Goal: Register for event/course

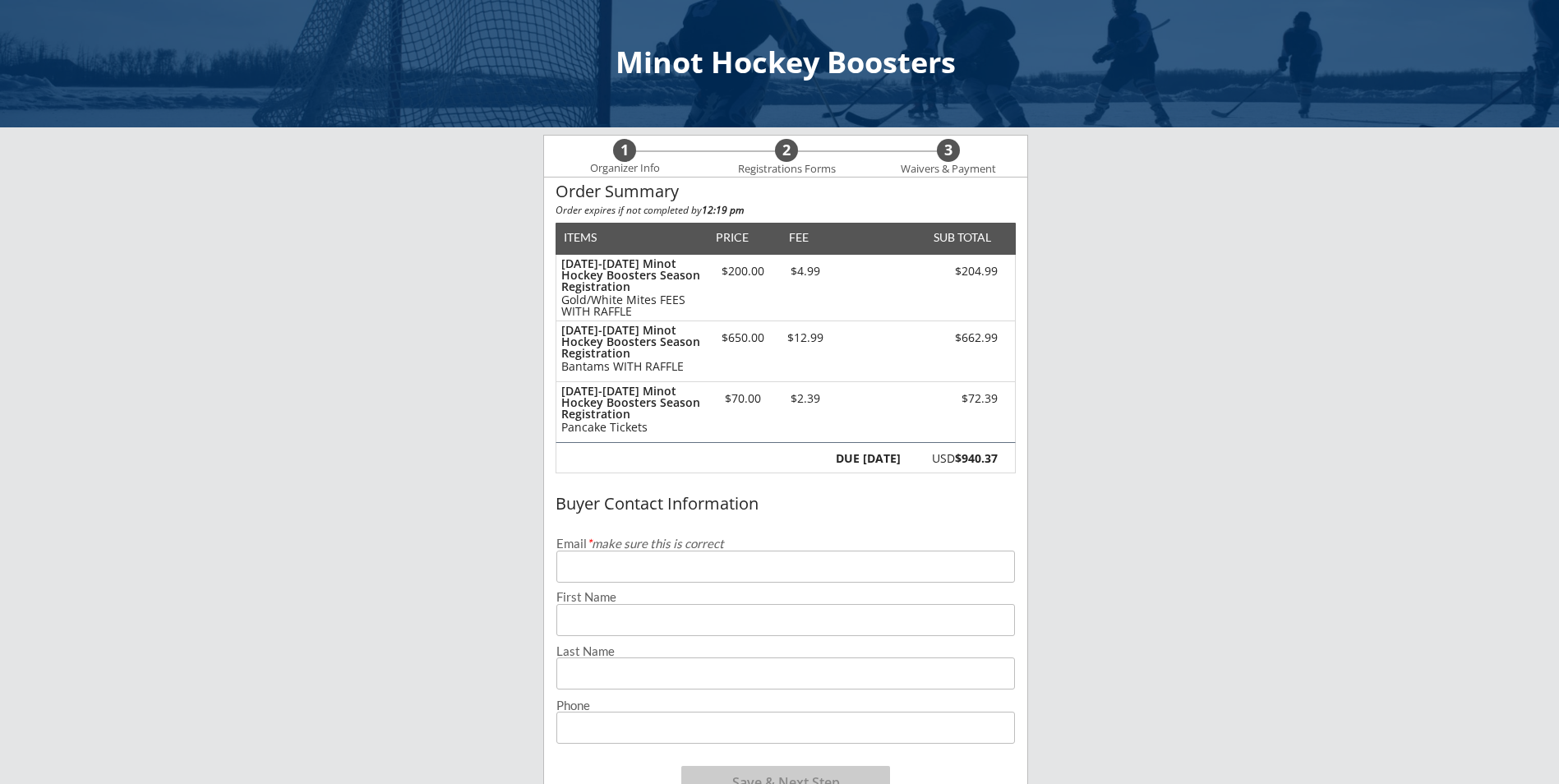
click at [670, 572] on input "email" at bounding box center [785, 566] width 459 height 32
type input "[PERSON_NAME][EMAIL_ADDRESS][DOMAIN_NAME]"
type input "[PERSON_NAME]"
type input "Roteliuk"
type input "[PHONE_NUMBER]"
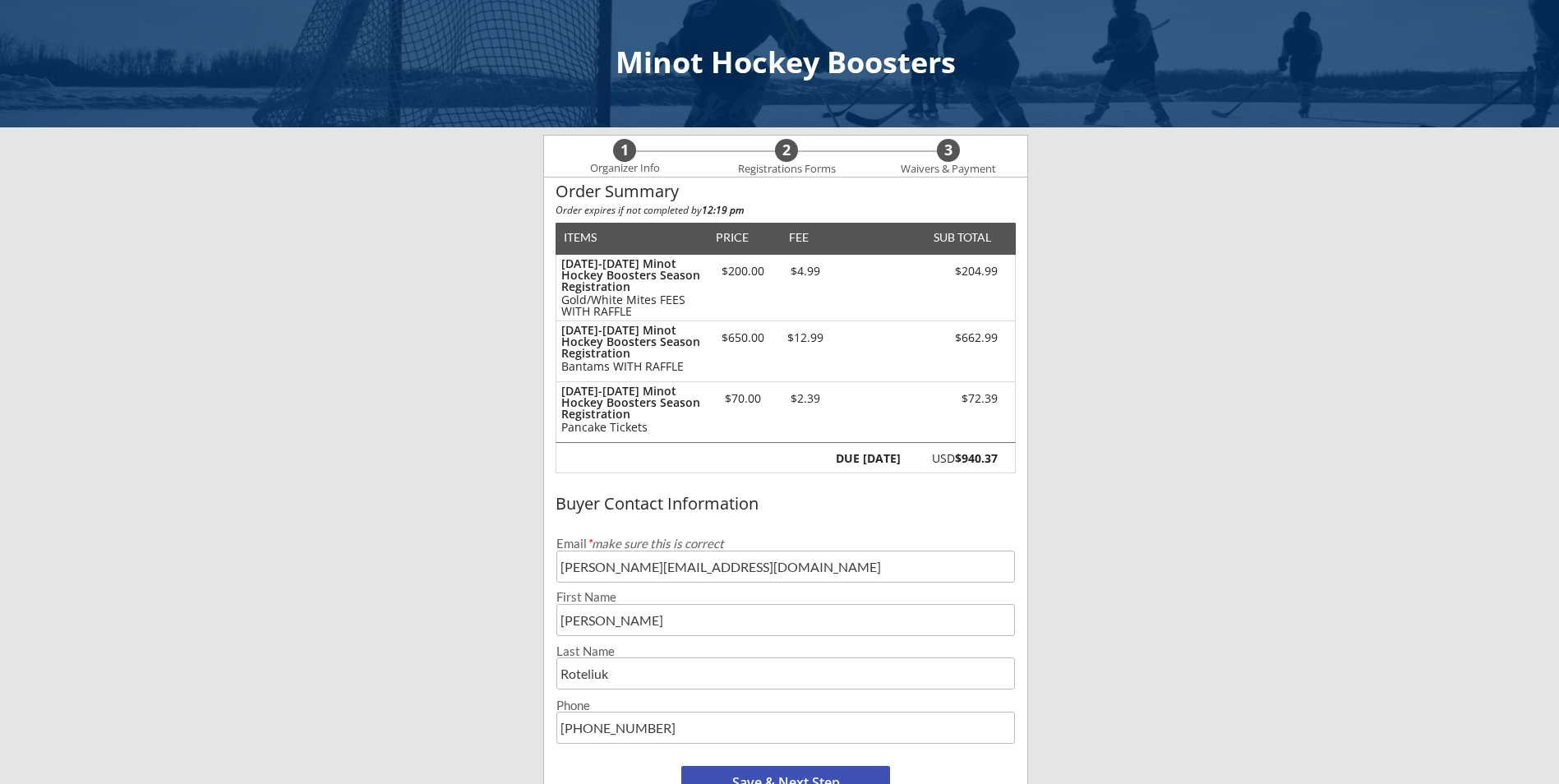
scroll to position [82, 0]
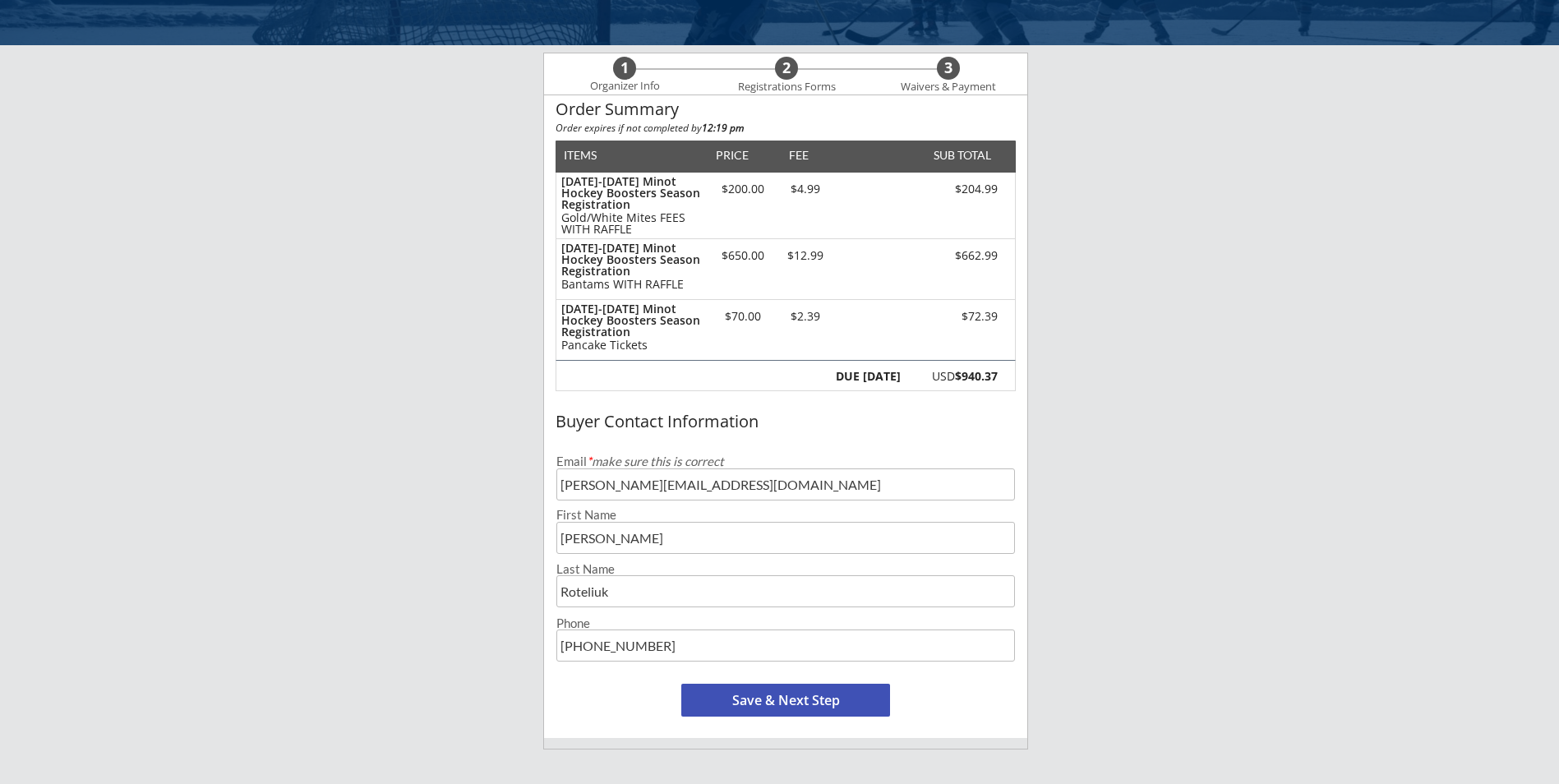
click at [645, 540] on input "input" at bounding box center [785, 538] width 459 height 32
type input "[PERSON_NAME]"
click at [488, 570] on div "Minot Hockey Boosters 1 Organizer Info 2 Registrations Forms 3 Waivers & Paymen…" at bounding box center [779, 566] width 1559 height 1295
click at [748, 700] on button "Save & Next Step" at bounding box center [786, 700] width 209 height 33
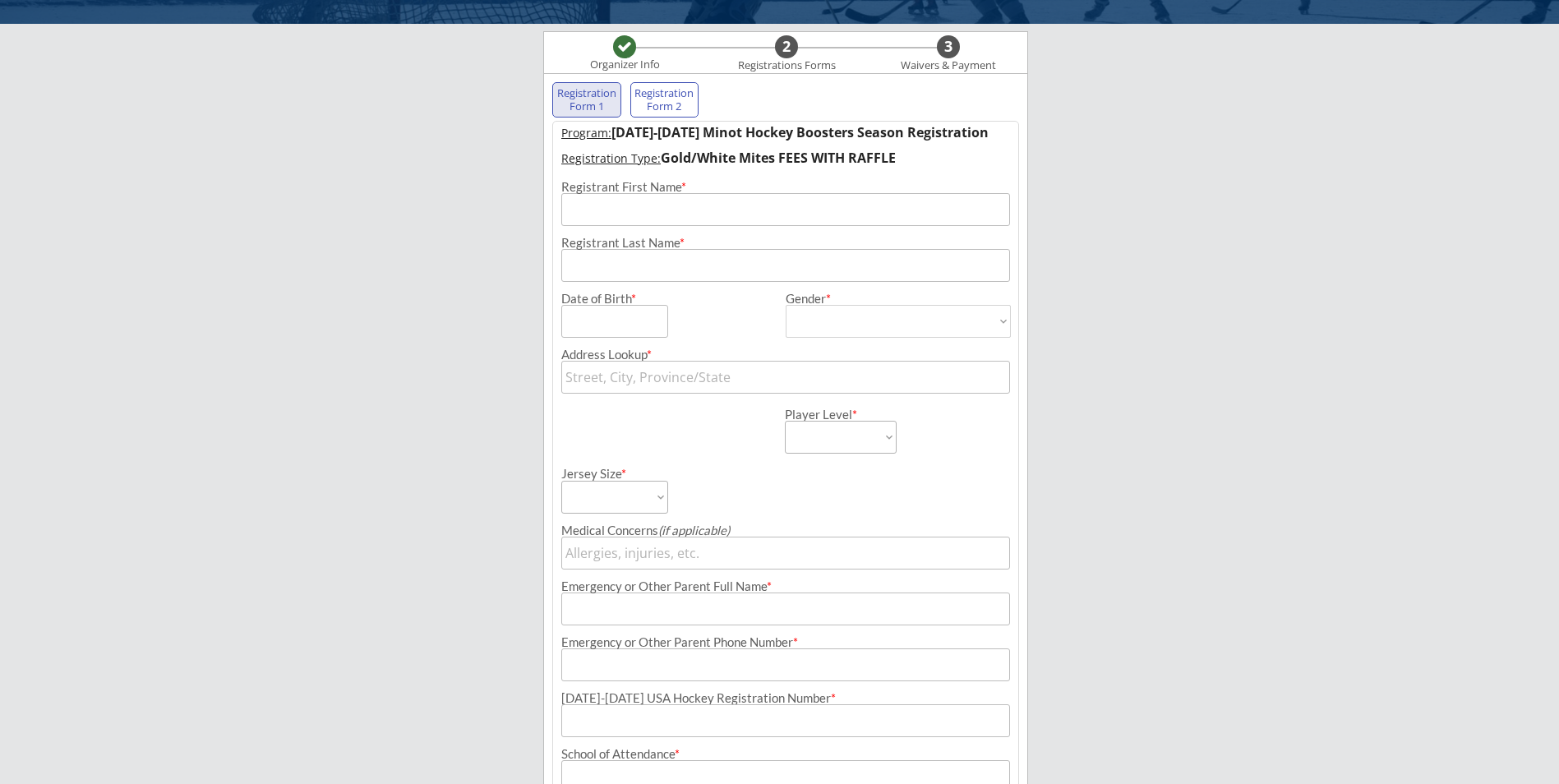
scroll to position [118, 0]
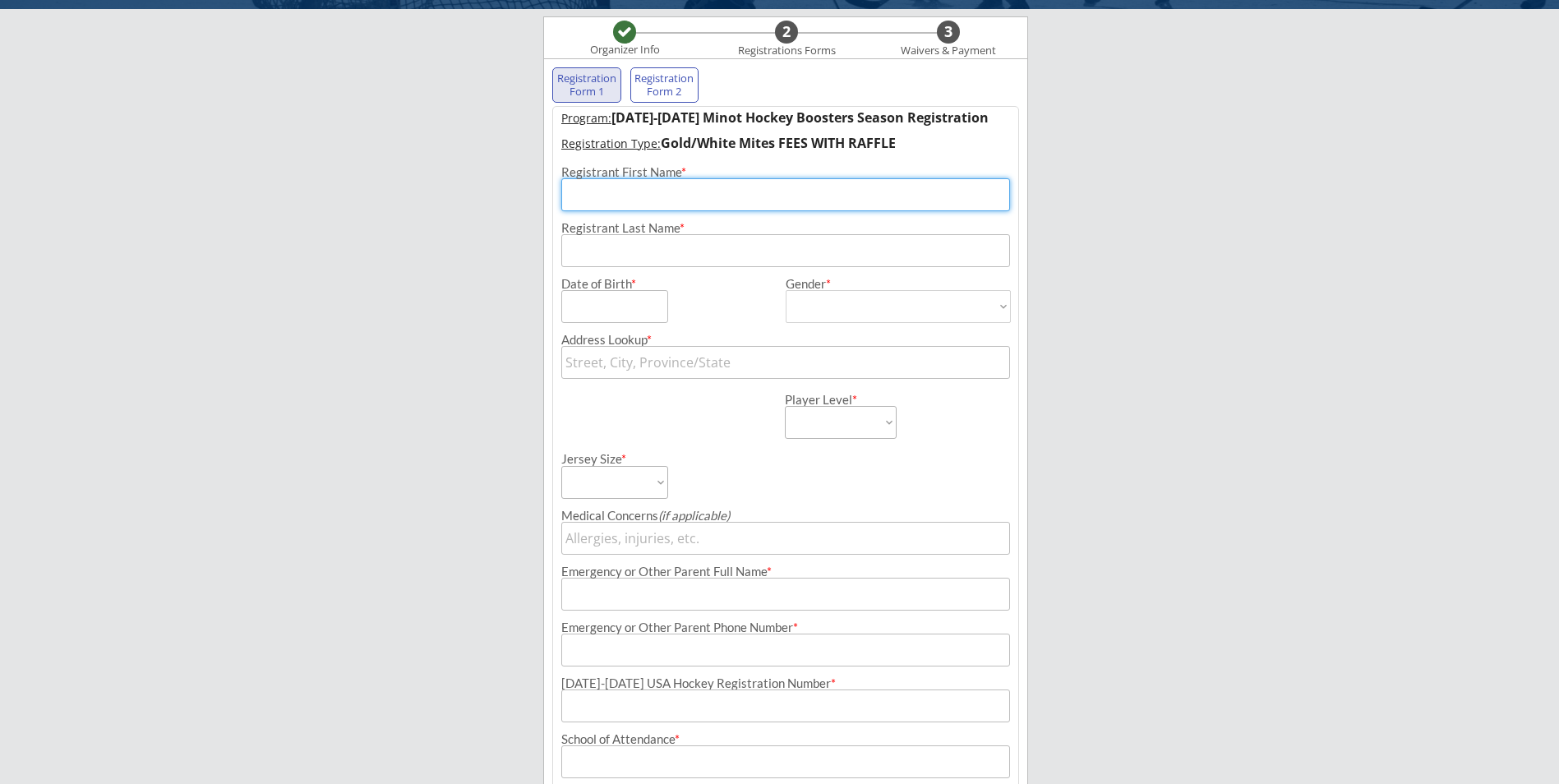
click at [600, 198] on input "input" at bounding box center [786, 195] width 449 height 33
type input "[PERSON_NAME]"
type input "Roteliuk"
type input "[STREET_ADDRESS]"
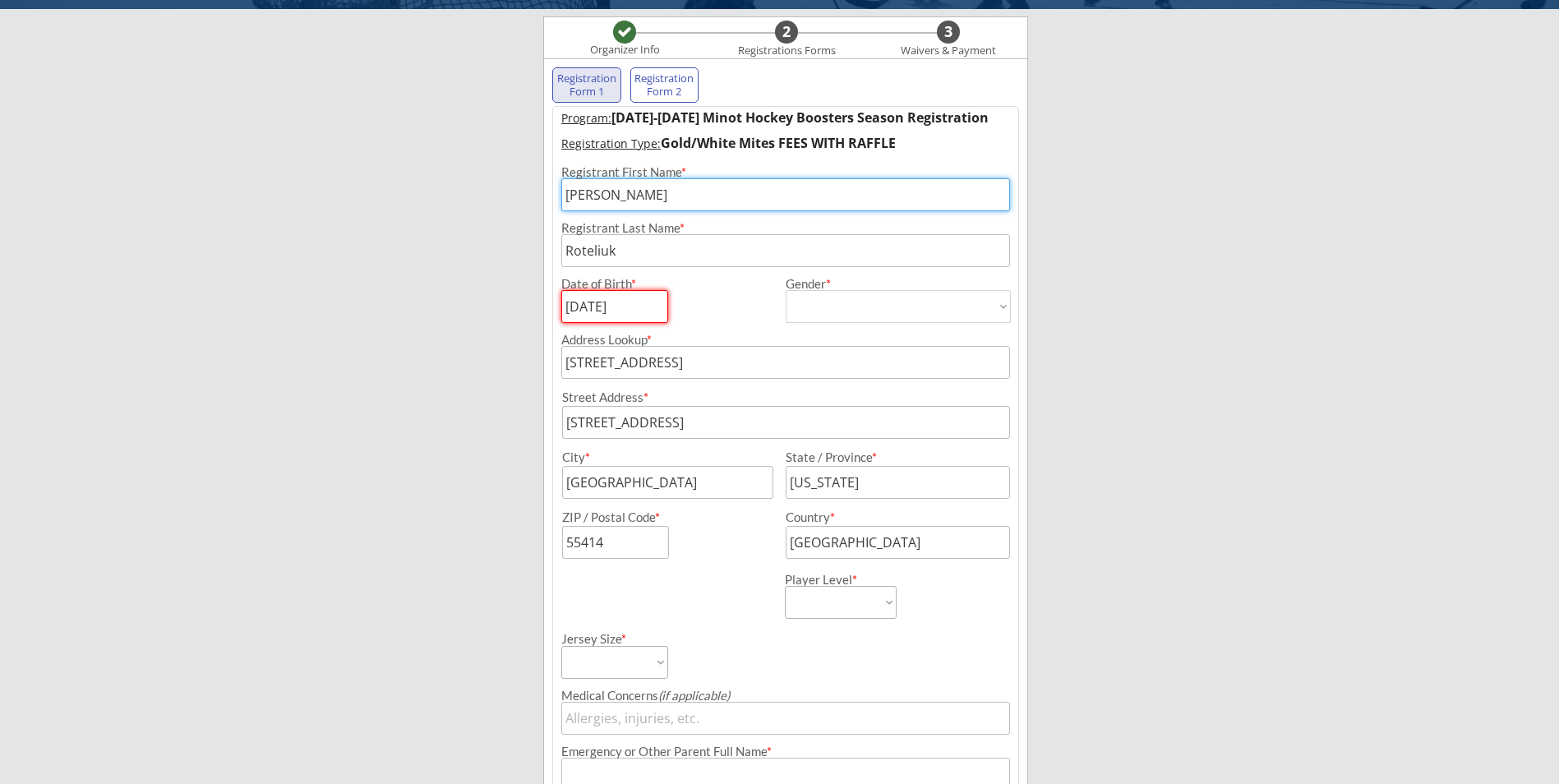
type input "[DATE]"
click at [835, 307] on select "[DEMOGRAPHIC_DATA] [DEMOGRAPHIC_DATA]" at bounding box center [898, 306] width 225 height 33
select select ""[DEMOGRAPHIC_DATA]""
click at [786, 290] on select "[DEMOGRAPHIC_DATA] [DEMOGRAPHIC_DATA]" at bounding box center [898, 306] width 225 height 33
type input "[DEMOGRAPHIC_DATA]"
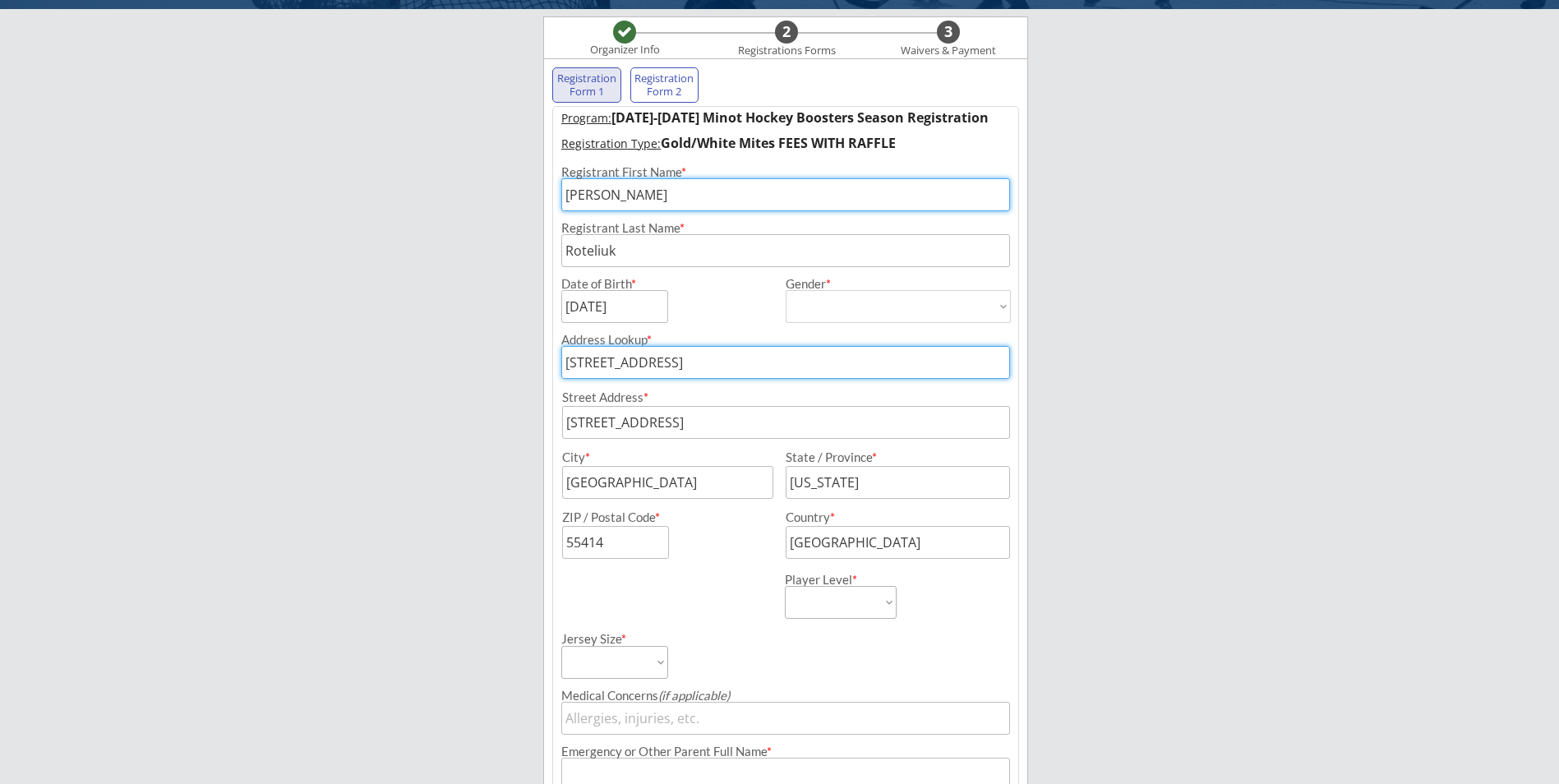
drag, startPoint x: 688, startPoint y: 361, endPoint x: 554, endPoint y: 367, distance: 134.1
click at [554, 367] on div "Address Lookup * [STREET_ADDRESS] Address * City * State / Province * ZIP / Pos…" at bounding box center [785, 440] width 465 height 236
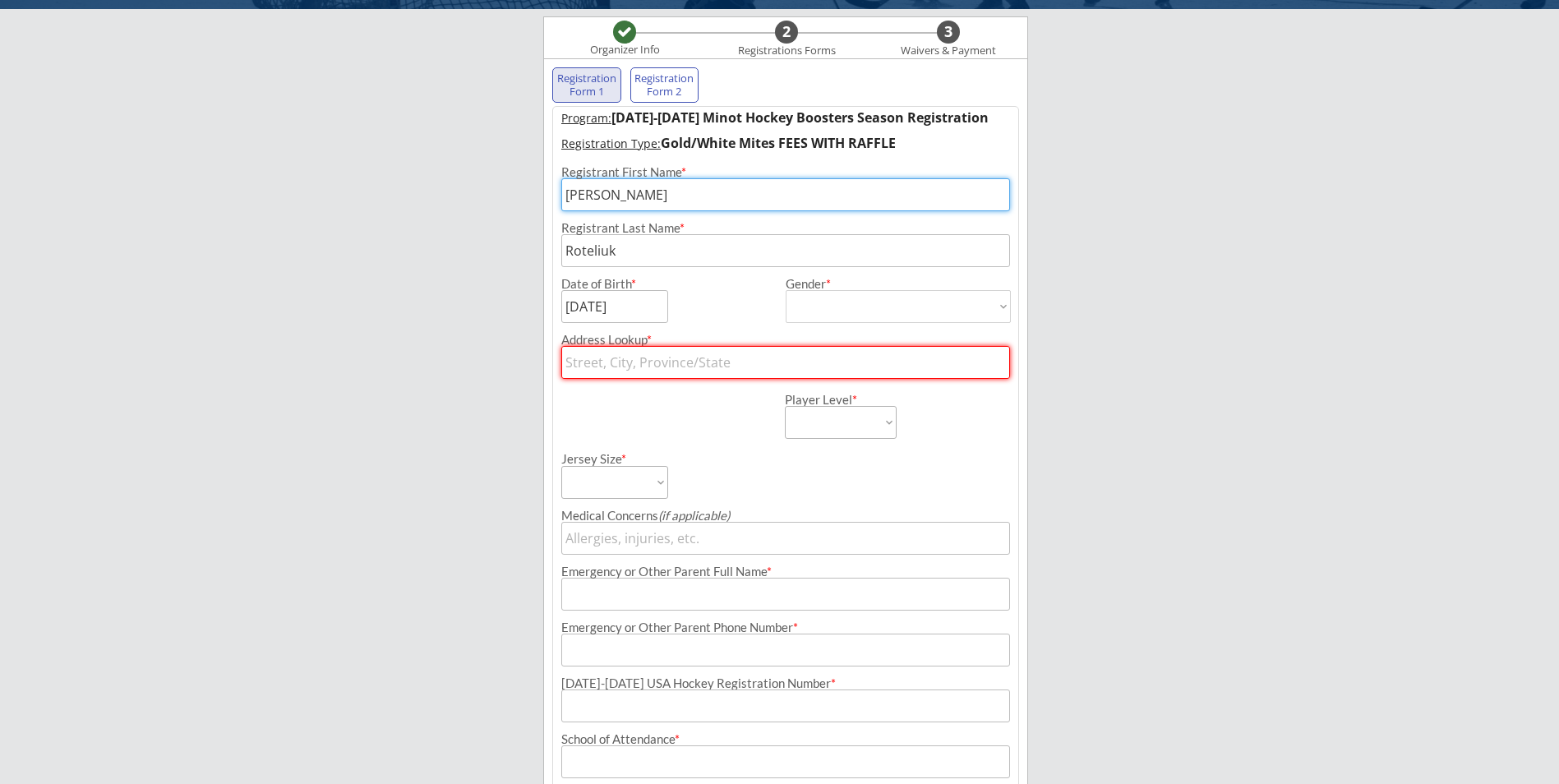
click at [396, 444] on div "Minot Hockey Boosters Organizer Info 2 Registrations Forms 3 Waivers & Payment …" at bounding box center [779, 486] width 1559 height 1210
click at [613, 366] on input "text" at bounding box center [786, 363] width 449 height 33
type input "[STREET_ADDRESS]"
type input "[PERSON_NAME] Roteliuk"
type input "[PHONE_NUMBER]"
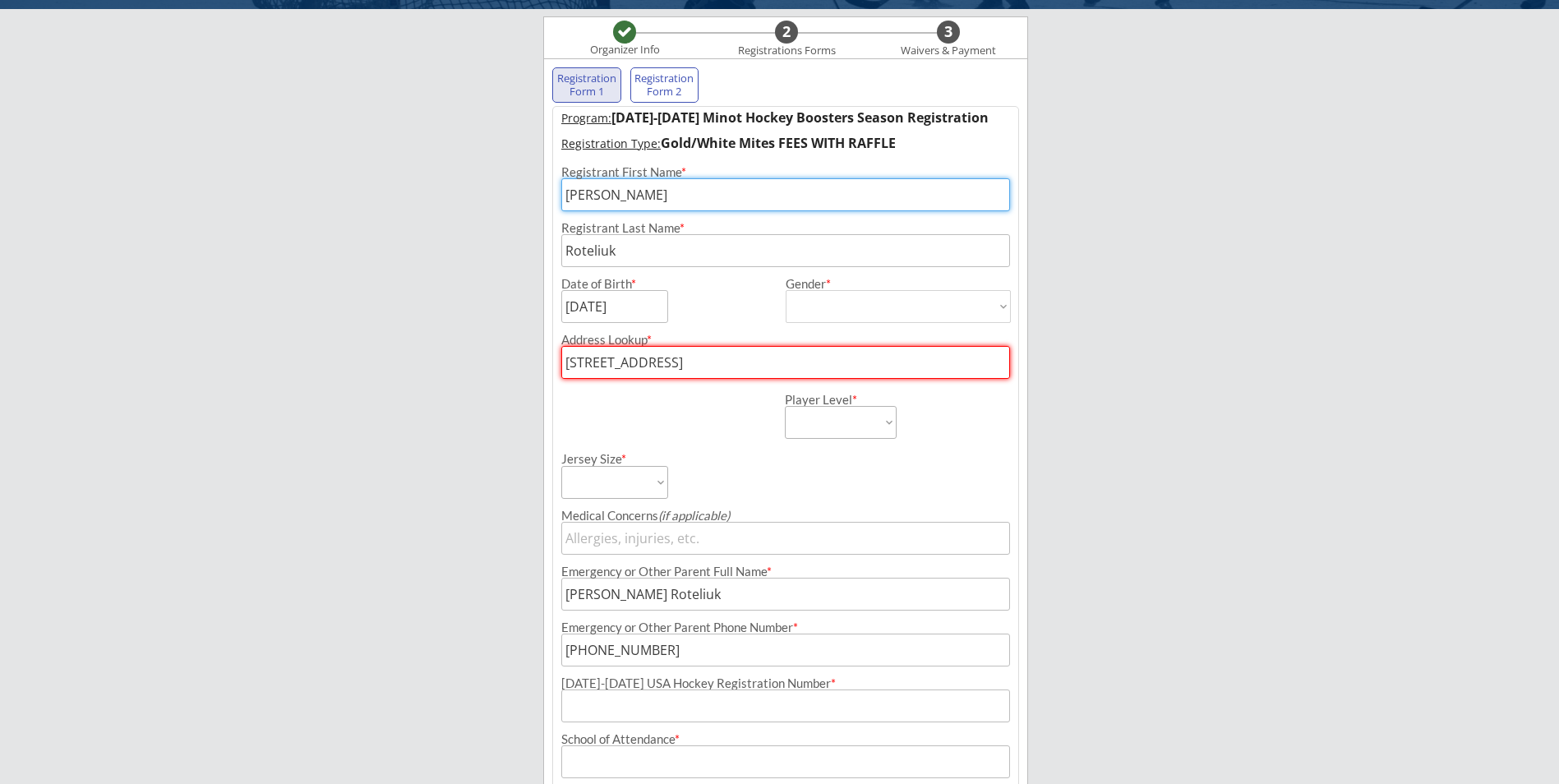
type input "[PERSON_NAME][EMAIL_ADDRESS][DOMAIN_NAME]"
type input "[STREET_ADDRESS]"
type input "Minot"
type input "[US_STATE]"
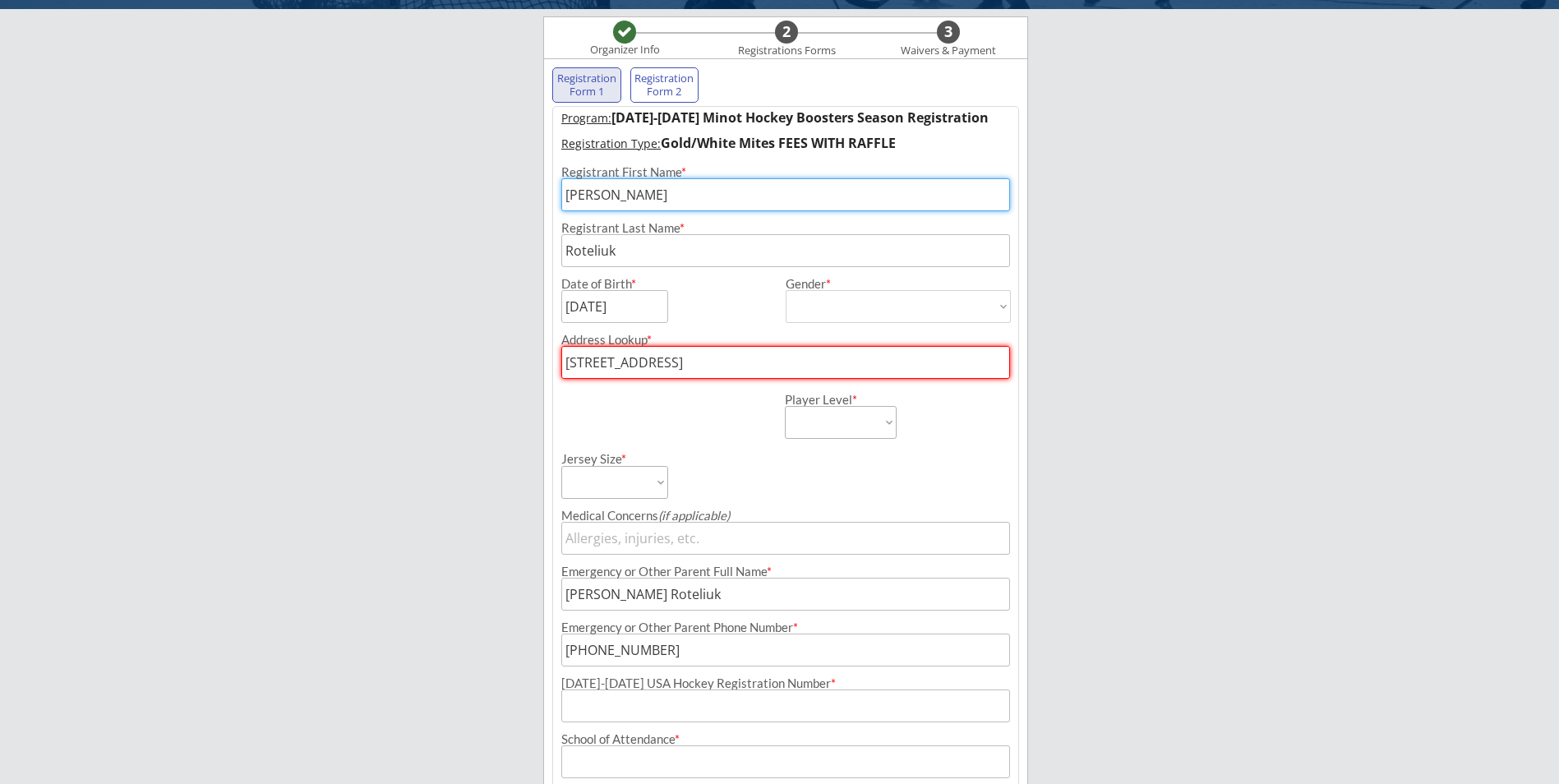
type input "58701"
type input "[GEOGRAPHIC_DATA]"
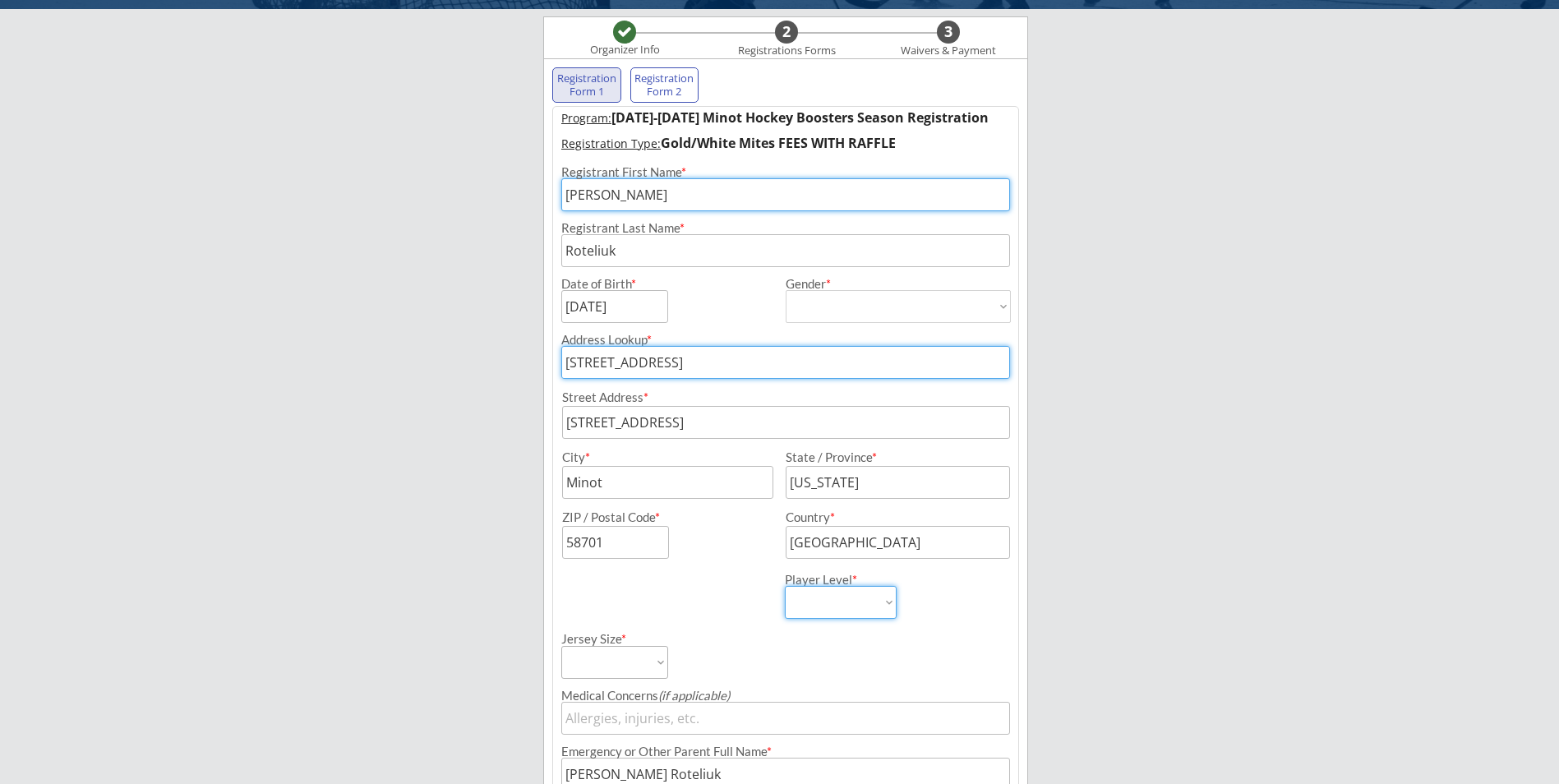
click at [822, 611] on select "Learn to Play Boys Learn to Play Girls Maroon Mites Gold/White Mites Squirts Pe…" at bounding box center [841, 602] width 111 height 33
select select ""Gold/White Mites""
click at [785, 586] on select "Learn to Play Boys Learn to Play Girls Maroon Mites Gold/White Mites Squirts Pe…" at bounding box center [841, 602] width 111 height 33
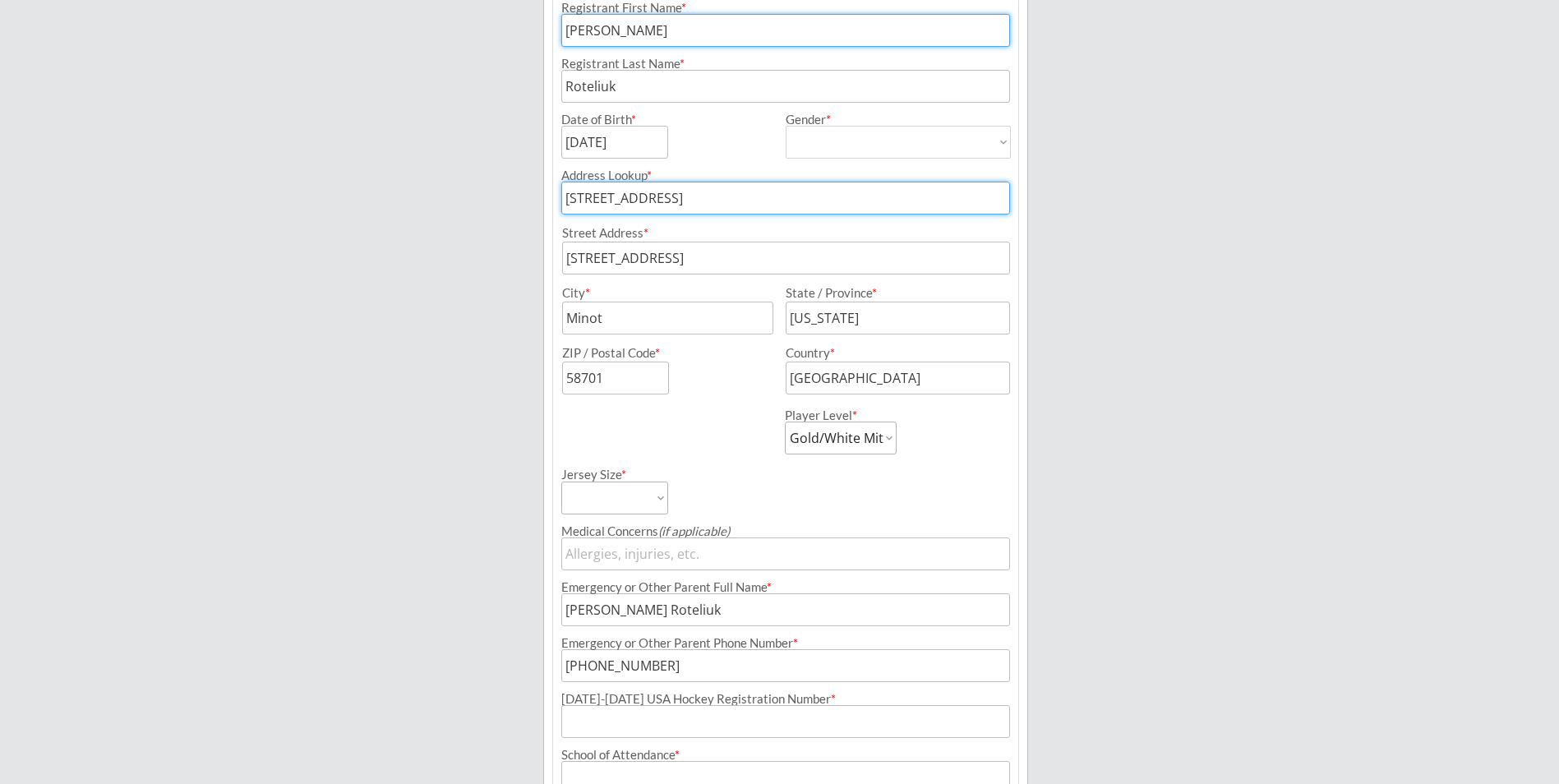
click at [659, 497] on select "Adult Small Adult Medium Adult Large Adult XL Goalie Cut" at bounding box center [615, 498] width 107 height 33
click at [732, 485] on div "Jersey Size * Adult Small Adult Medium Adult Large Adult XL Goalie Cut" at bounding box center [672, 484] width 222 height 60
click at [661, 495] on select "Adult Small Adult Medium Adult Large Adult XL Goalie Cut" at bounding box center [615, 498] width 107 height 33
select select ""Adult Small""
click at [561, 481] on select "Adult Small Adult Medium Adult Large Adult XL Goalie Cut" at bounding box center [615, 498] width 107 height 33
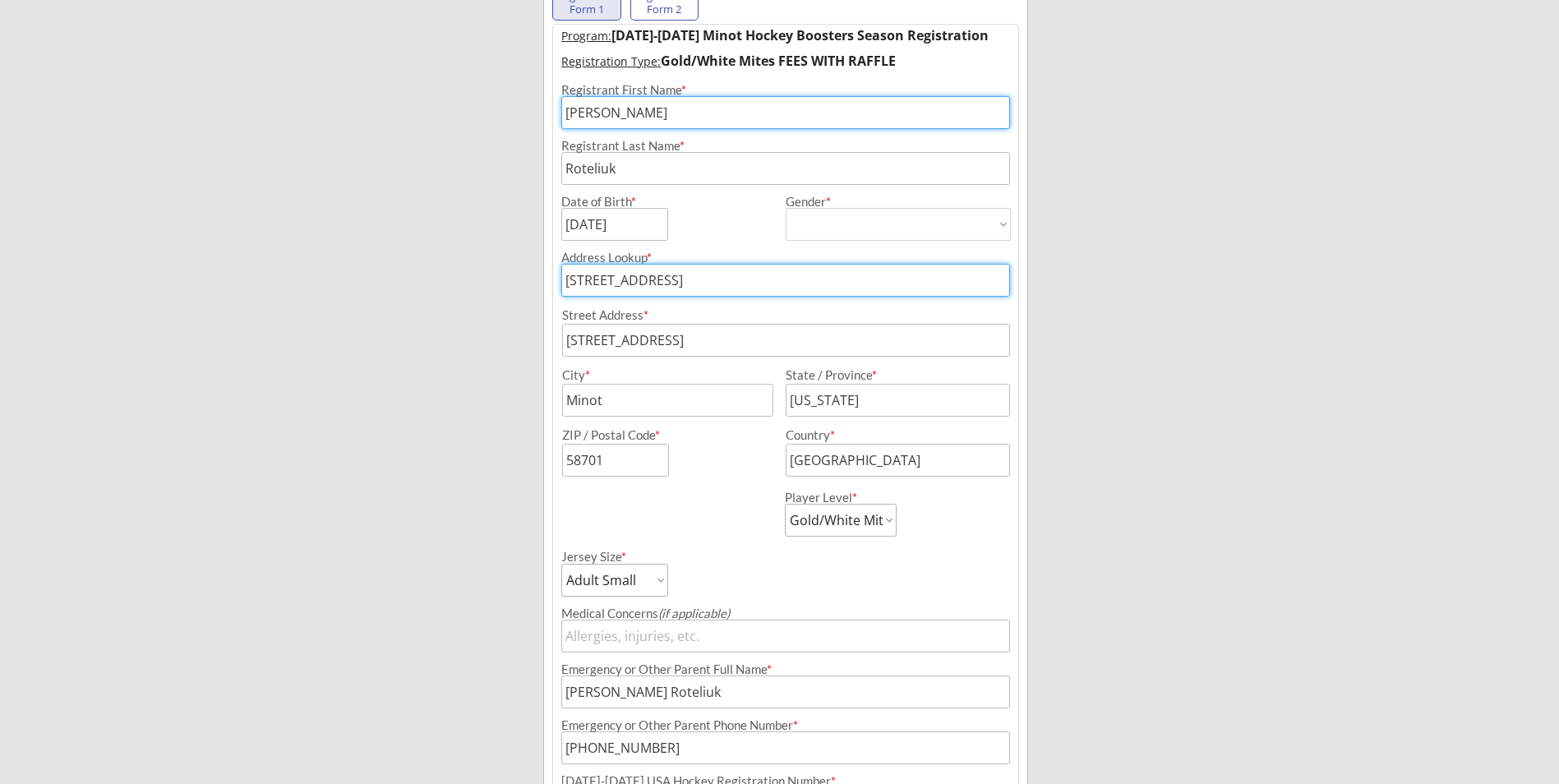
scroll to position [365, 0]
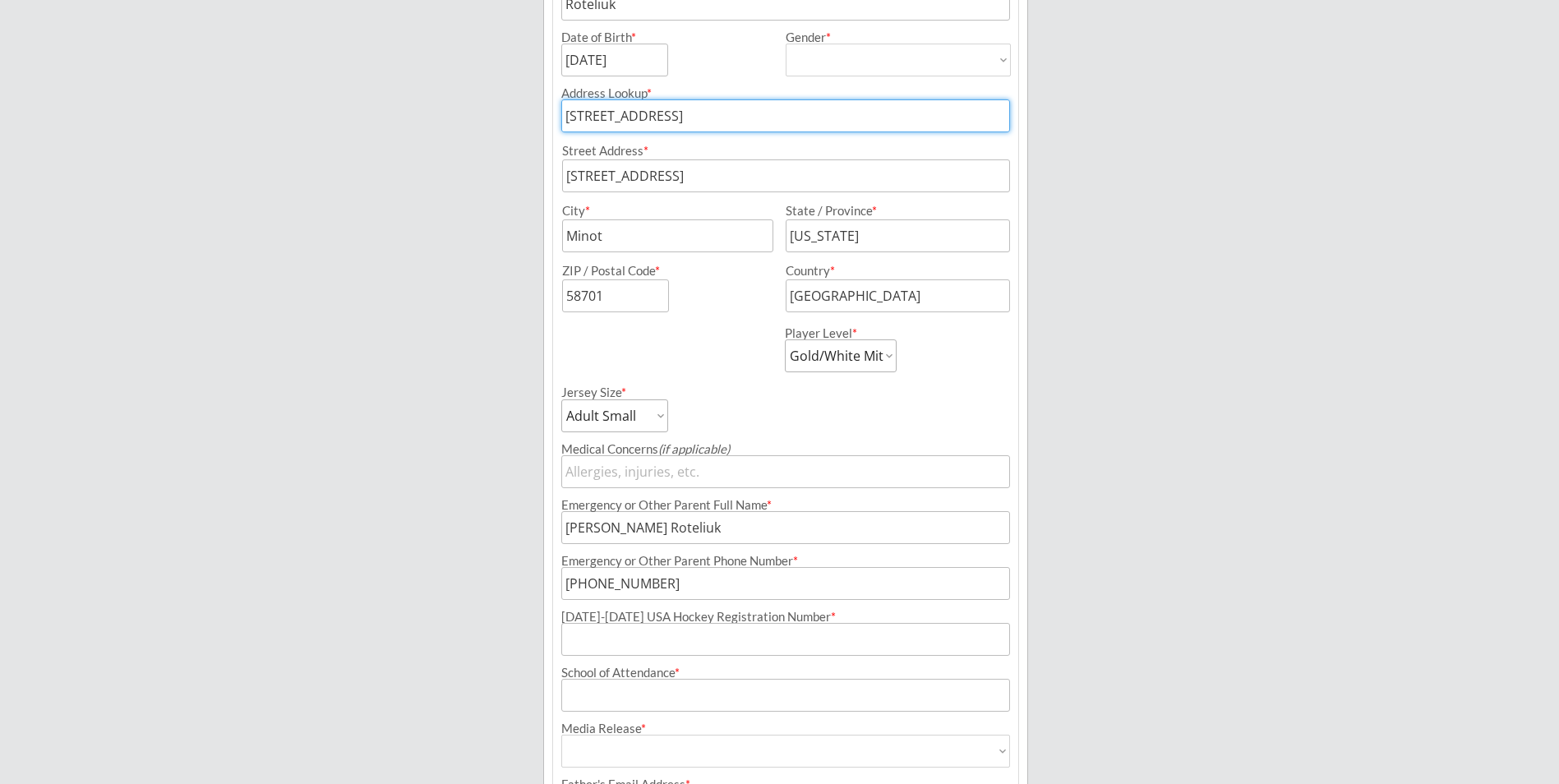
click at [628, 472] on input "input" at bounding box center [786, 472] width 449 height 33
type input "NA"
click at [630, 646] on input "input" at bounding box center [786, 640] width 449 height 33
paste input "245602356ROTEL"
type input "245602356ROTEL"
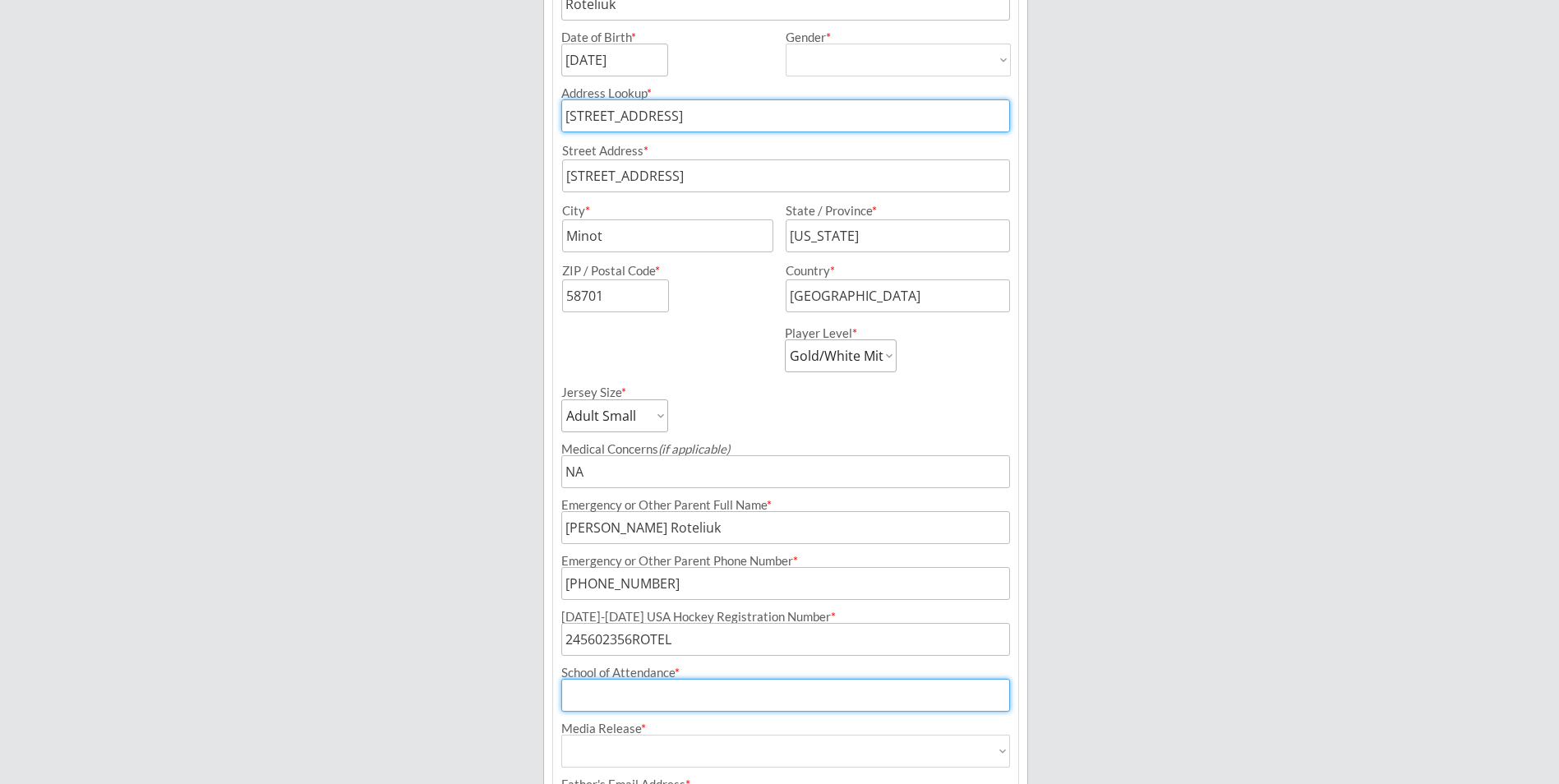
click at [671, 703] on input "input" at bounding box center [786, 695] width 449 height 33
type input "[PERSON_NAME][GEOGRAPHIC_DATA]"
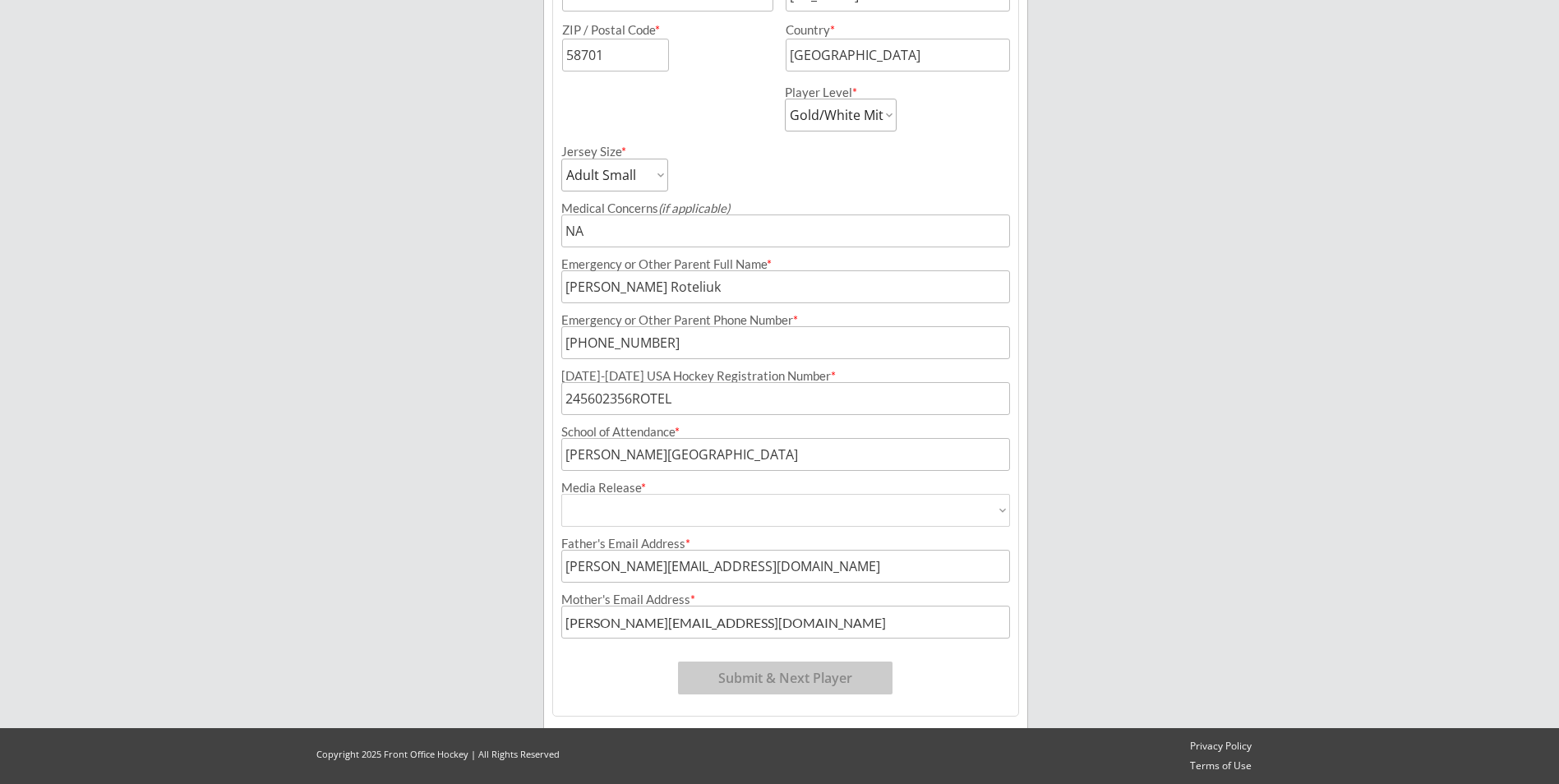
click at [621, 521] on select "Yes No" at bounding box center [786, 510] width 449 height 33
select select ""Yes""
click at [561, 493] on select "Yes No" at bounding box center [786, 510] width 449 height 33
type input "Yes"
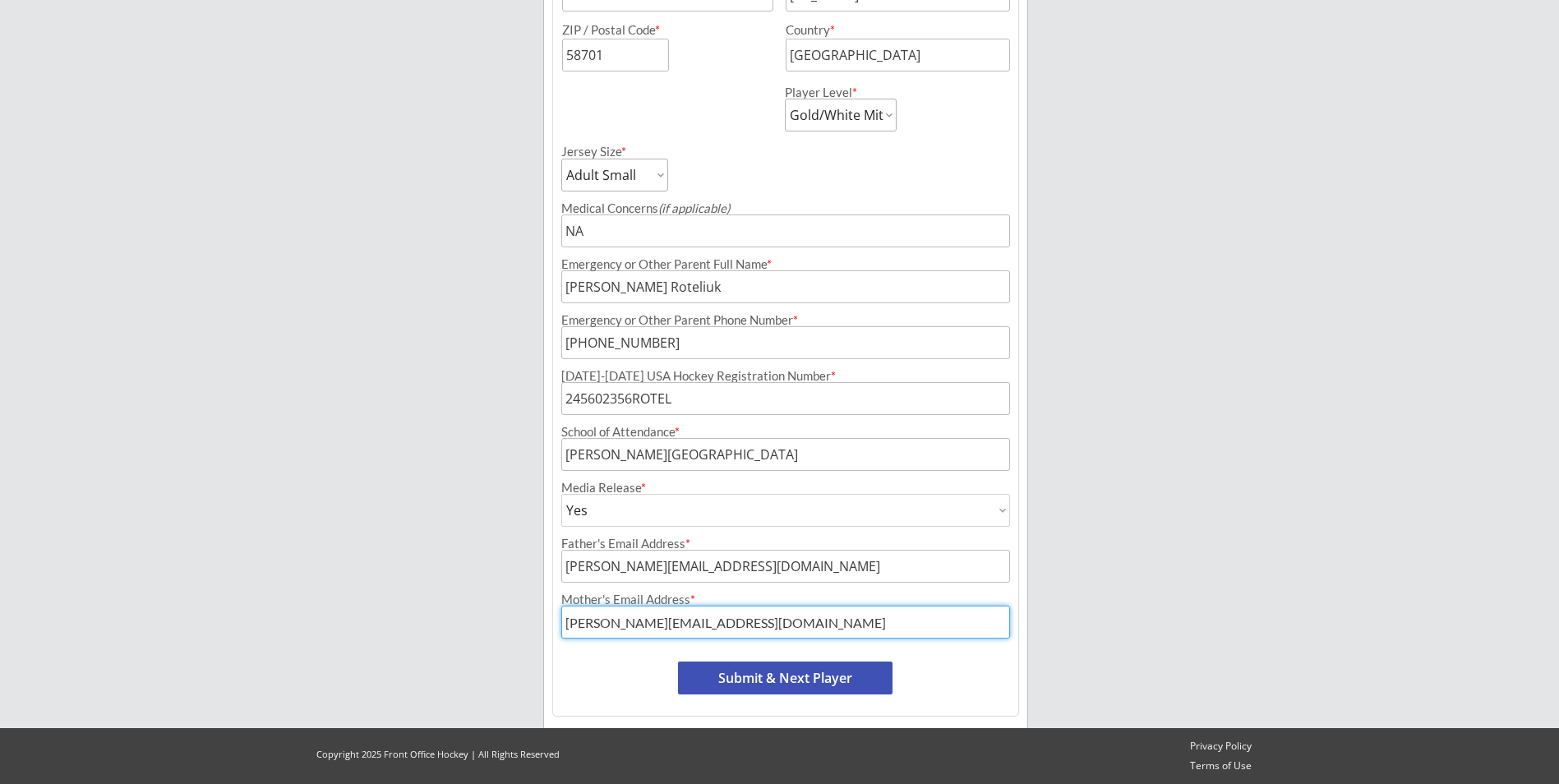
click at [601, 624] on input "input" at bounding box center [786, 622] width 449 height 33
click at [580, 627] on input "input" at bounding box center [786, 622] width 449 height 33
click at [579, 627] on input "input" at bounding box center [786, 622] width 449 height 33
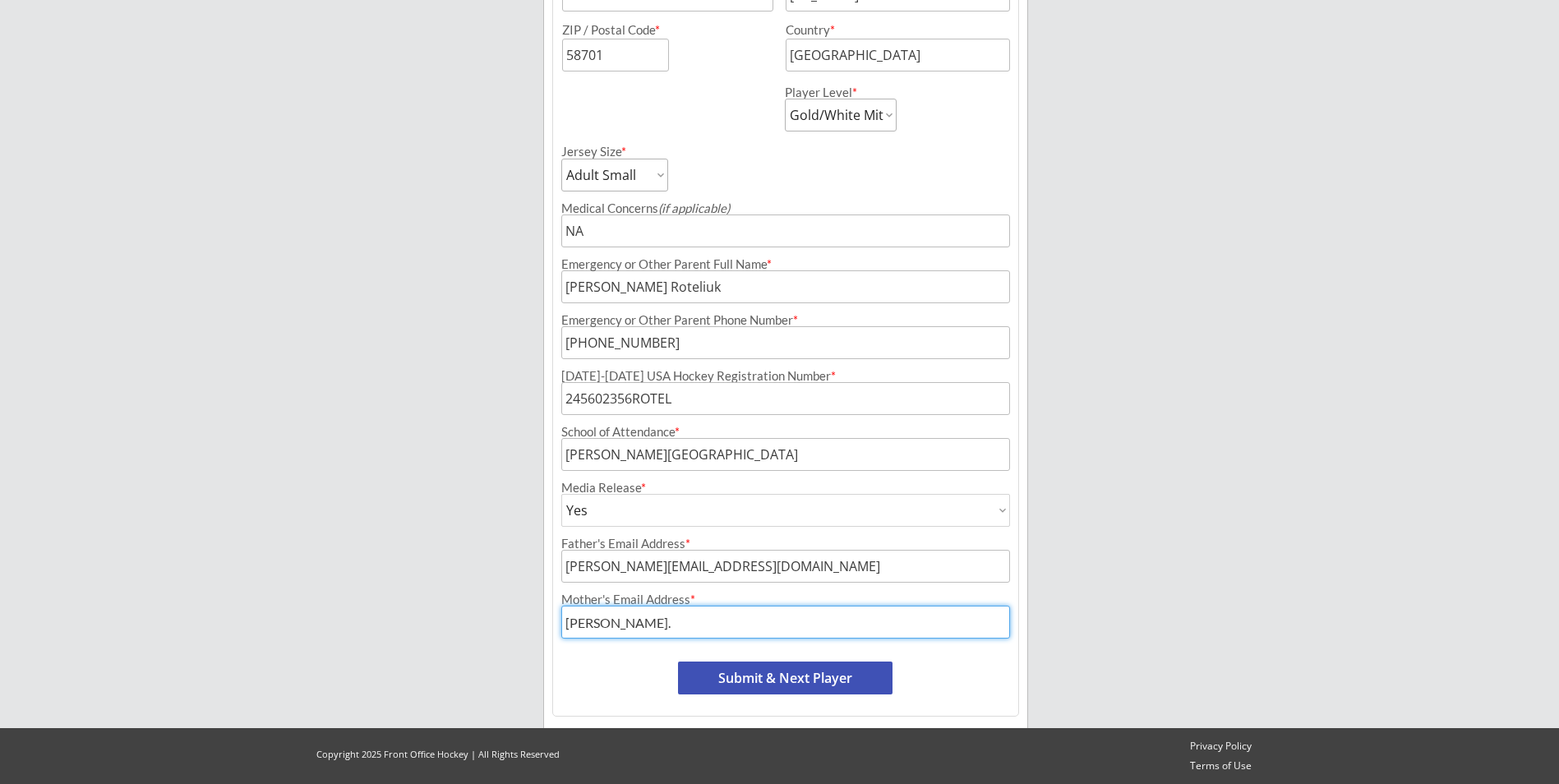
type input "[PERSON_NAME][EMAIL_ADDRESS][DOMAIN_NAME]"
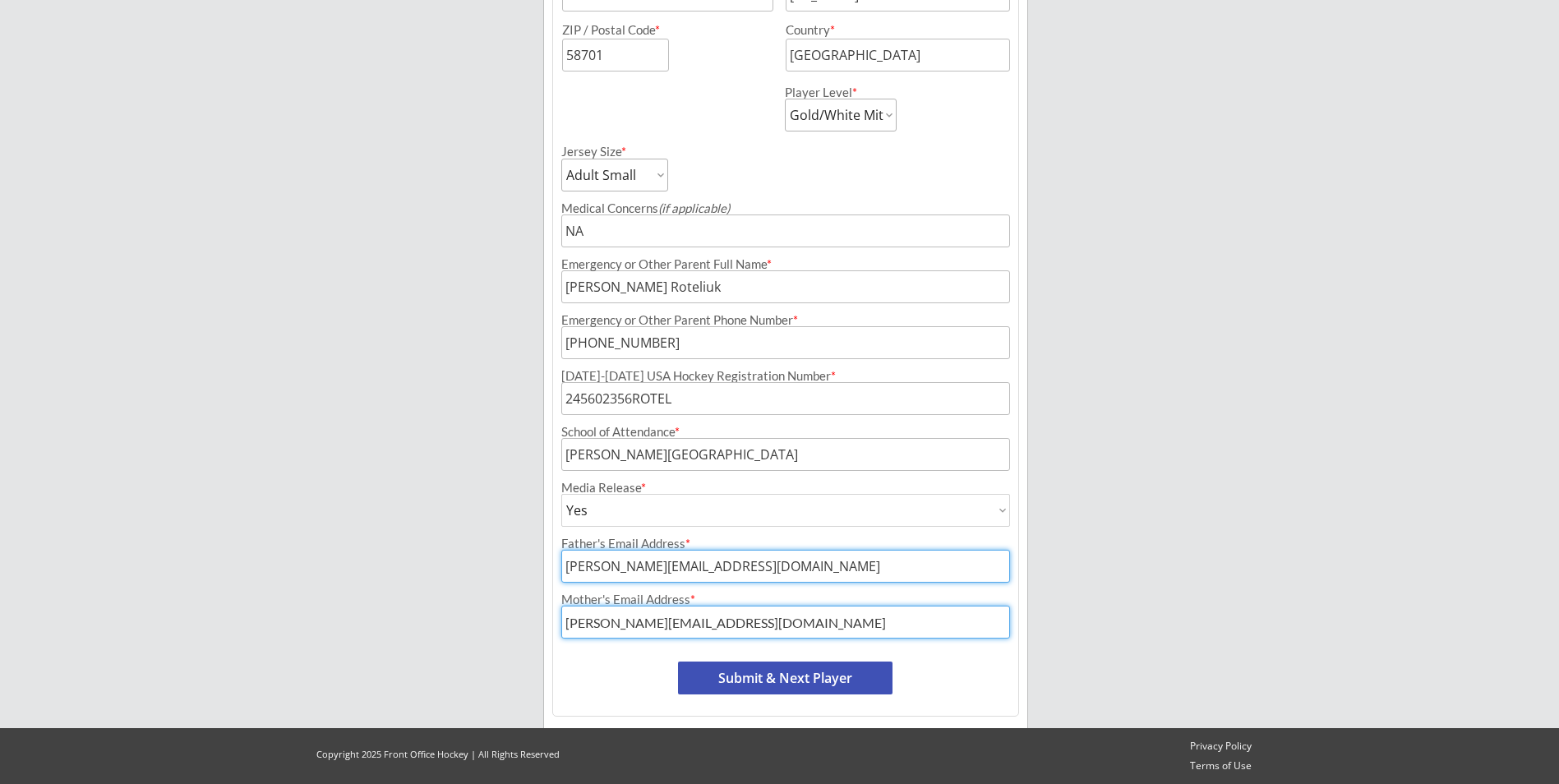
click at [568, 569] on input "input" at bounding box center [786, 566] width 449 height 33
click at [971, 675] on div "Program: [DATE]-[DATE] Minot Hockey Boosters Season Registration Registration T…" at bounding box center [786, 167] width 467 height 1097
click at [862, 679] on button "Submit & Next Player" at bounding box center [785, 678] width 214 height 33
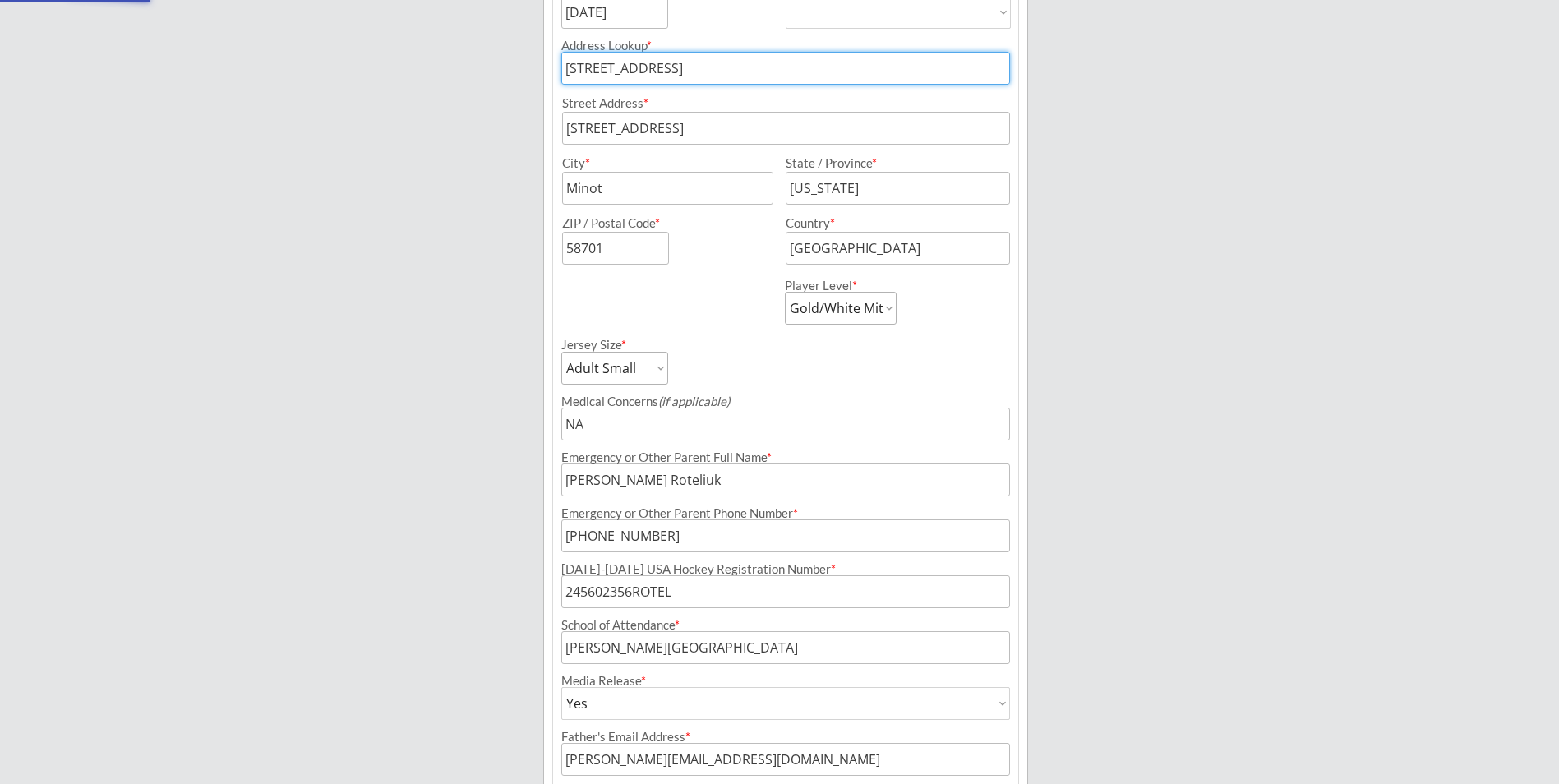
scroll to position [135, 0]
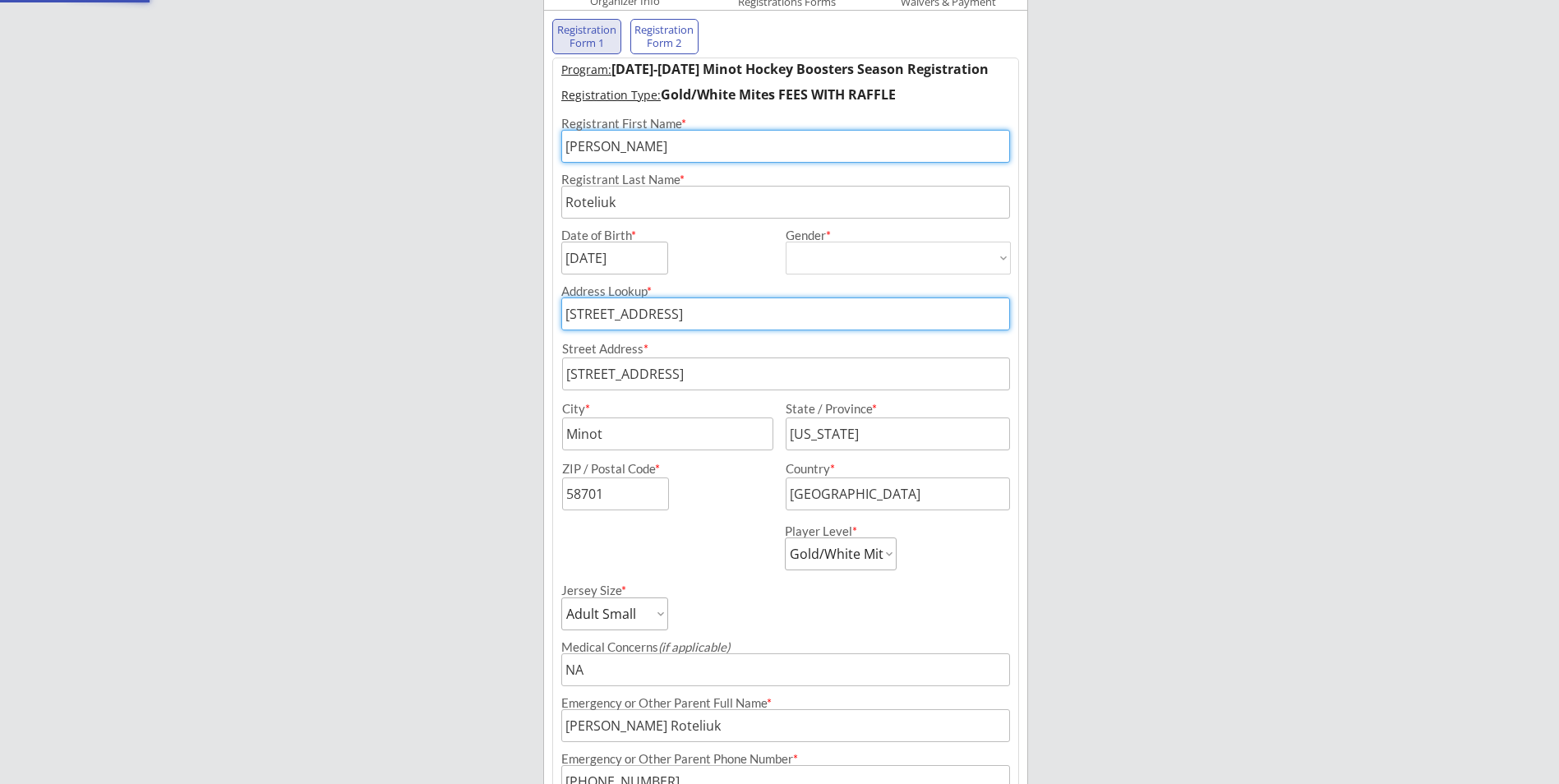
select select ""PLACEHOLDER_1427118222253""
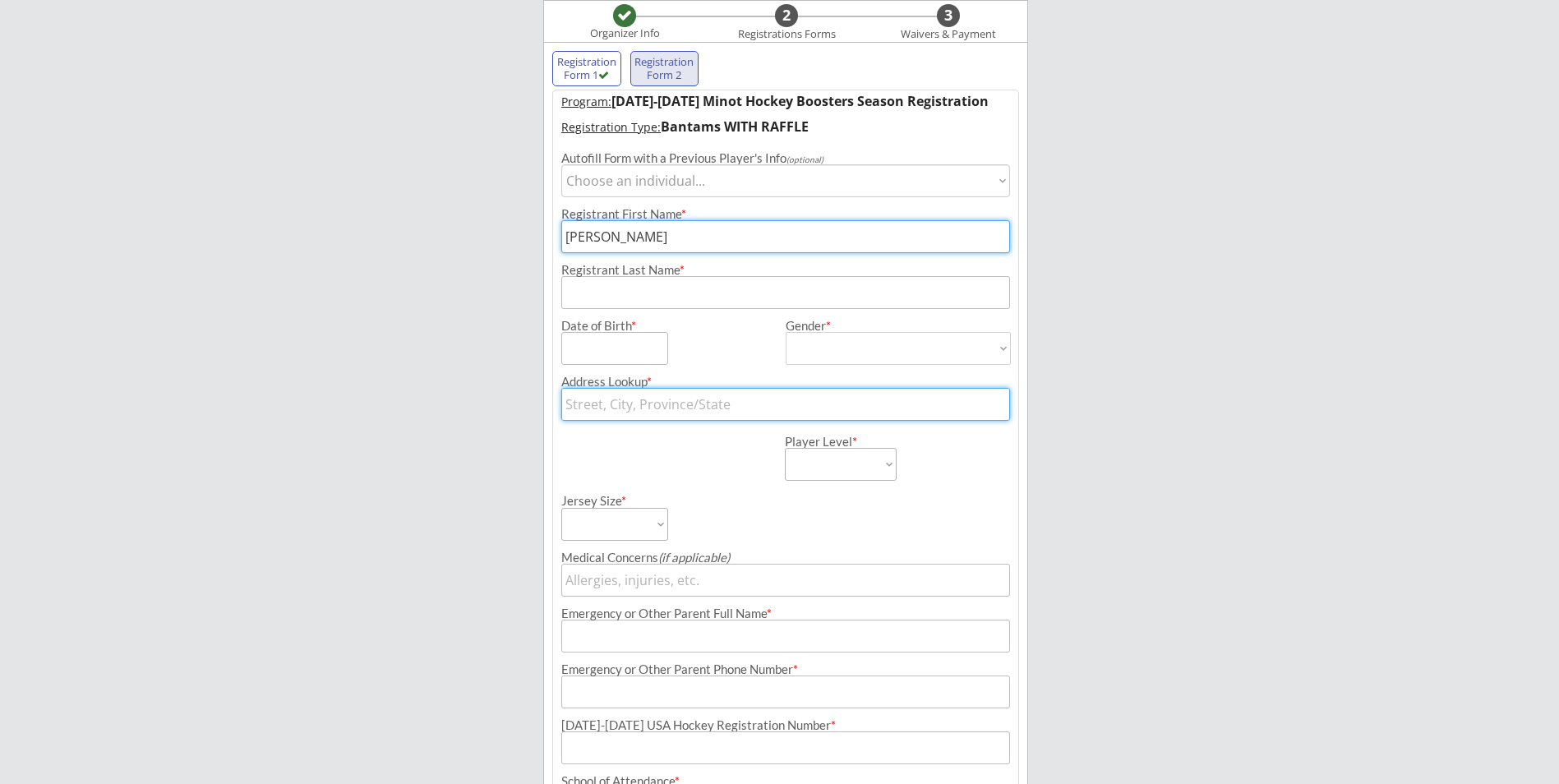
click at [623, 300] on input "input" at bounding box center [786, 292] width 449 height 33
type input "Roteliuk"
type input "[DATE]"
type input "[STREET_ADDRESS]"
type input "[PERSON_NAME] Roteliuk"
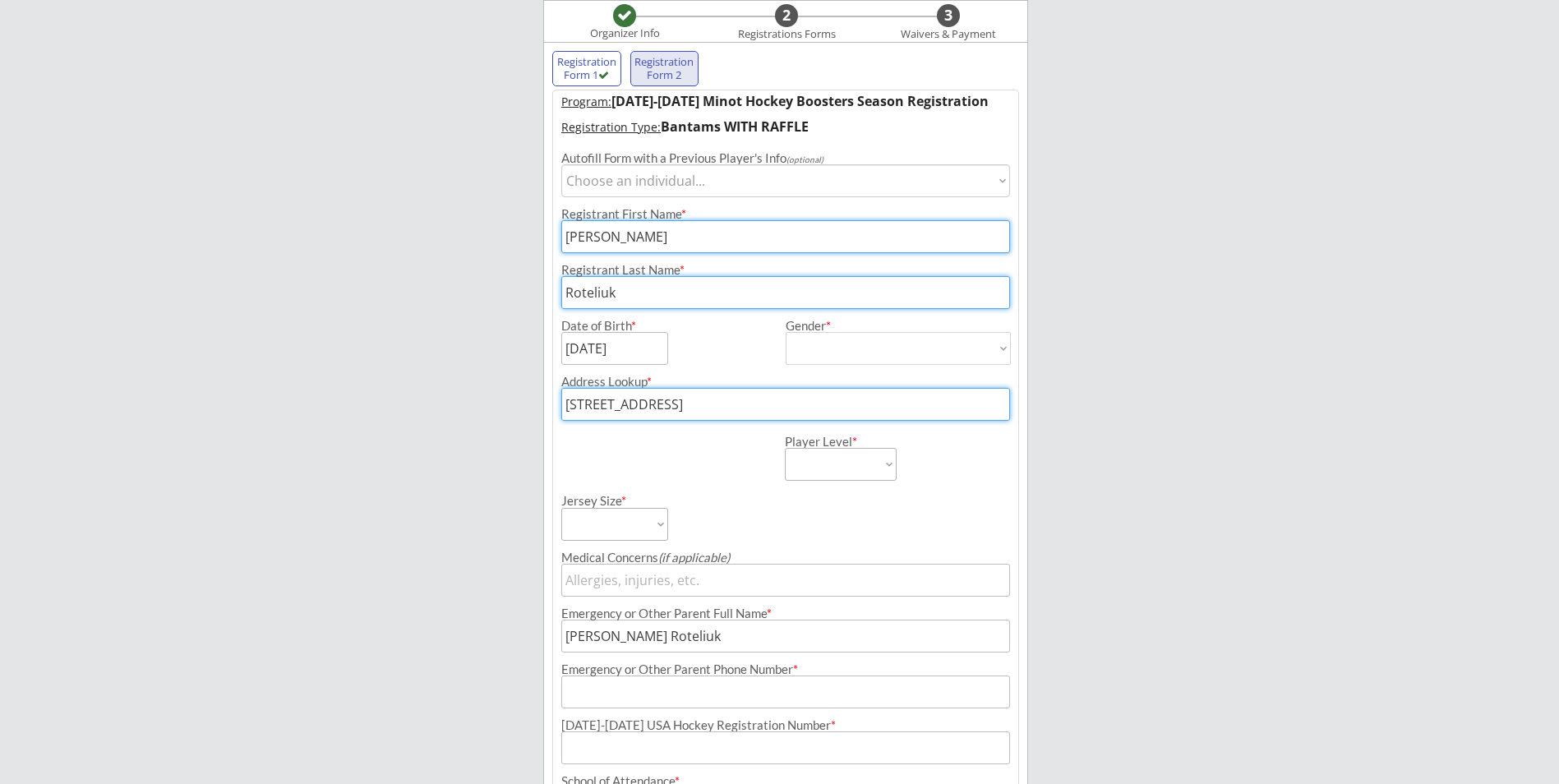
type input "[PHONE_NUMBER]"
type input "[PERSON_NAME][EMAIL_ADDRESS][DOMAIN_NAME]"
type input "[STREET_ADDRESS]"
type input "Minot"
type input "[US_STATE]"
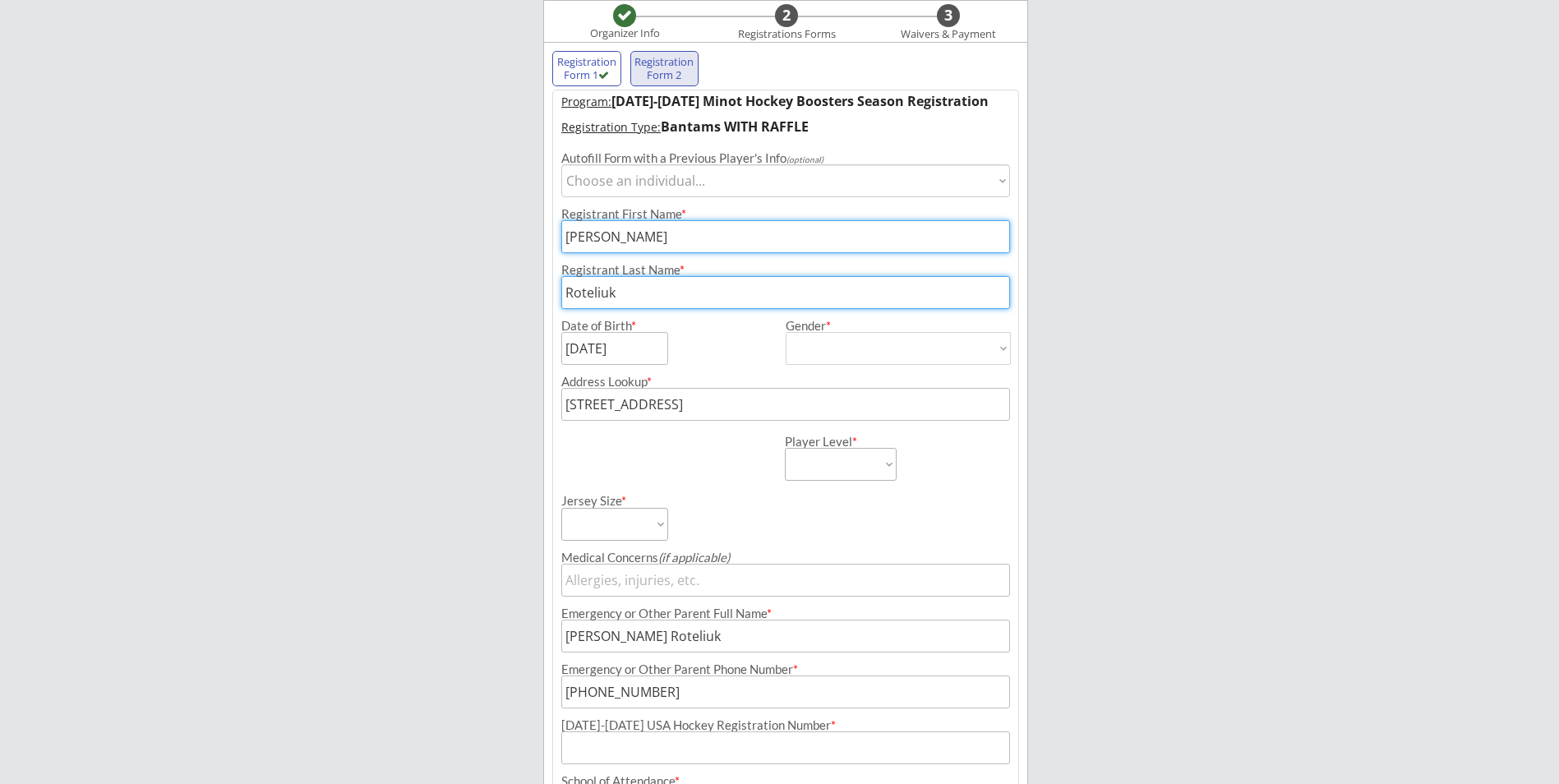
type input "58701"
type input "[GEOGRAPHIC_DATA]"
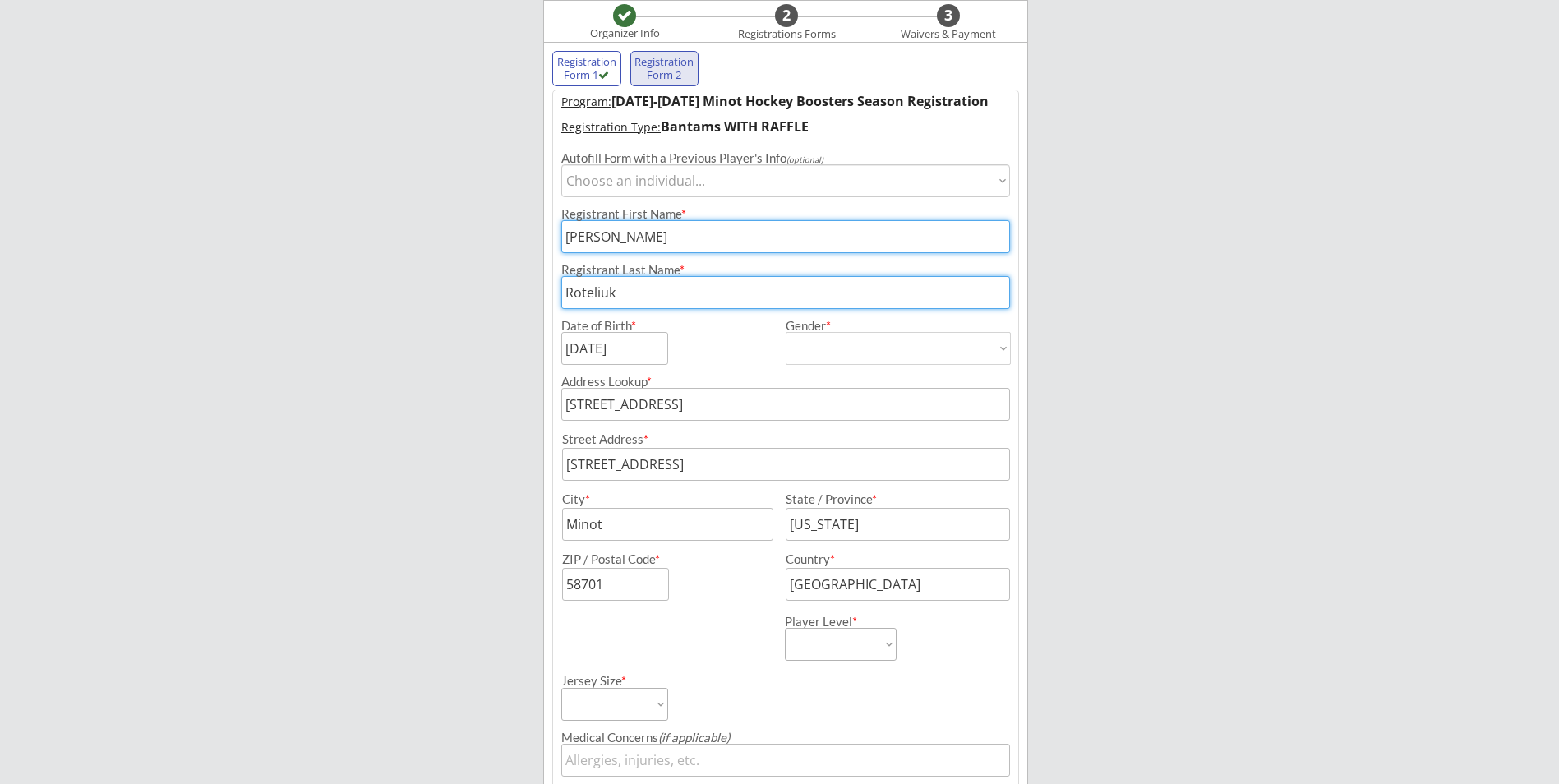
click at [829, 337] on select "[DEMOGRAPHIC_DATA] [DEMOGRAPHIC_DATA]" at bounding box center [898, 348] width 225 height 33
select select ""[DEMOGRAPHIC_DATA]""
click at [786, 332] on select "[DEMOGRAPHIC_DATA] [DEMOGRAPHIC_DATA]" at bounding box center [898, 348] width 225 height 33
type input "[DEMOGRAPHIC_DATA]"
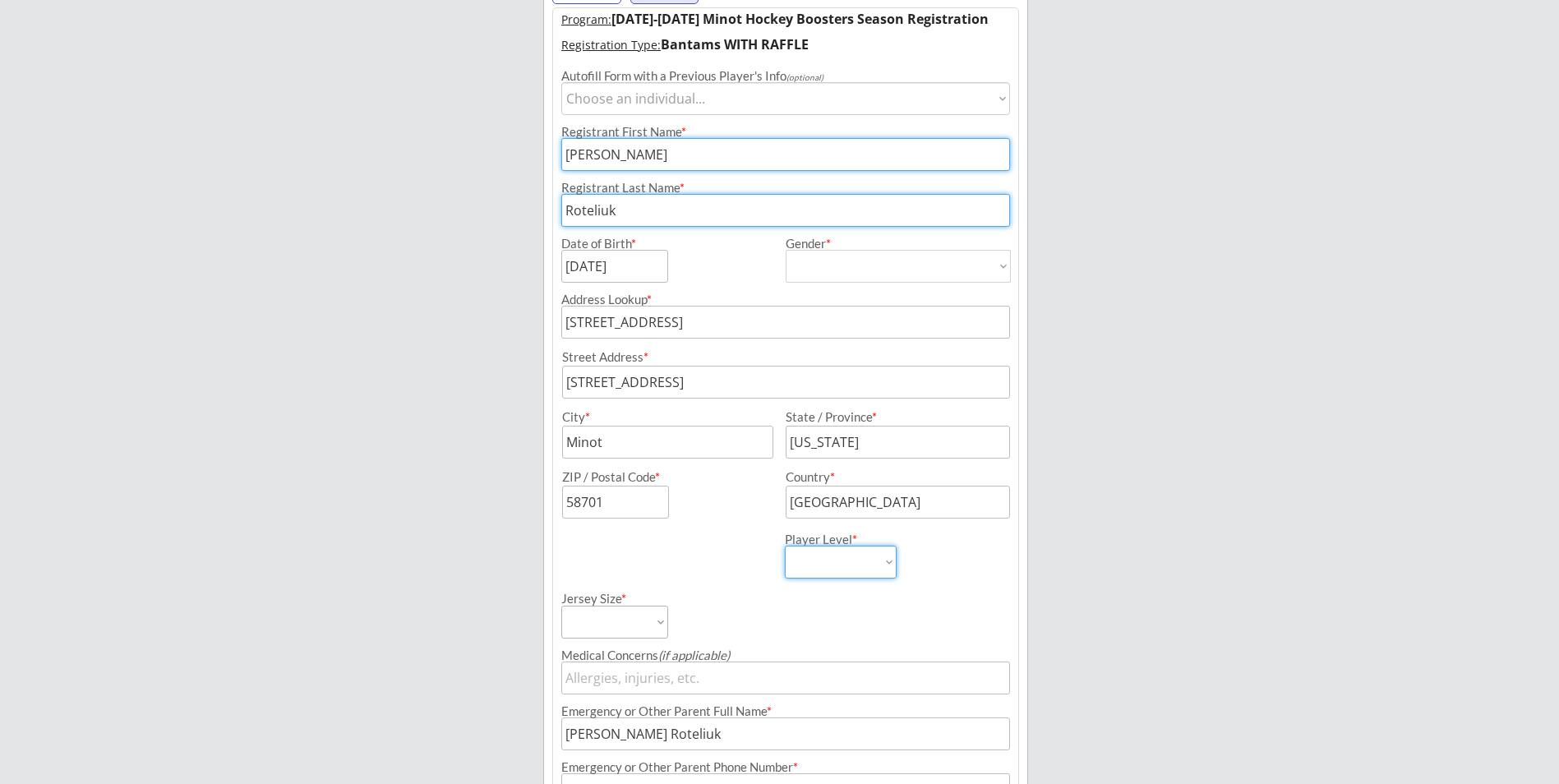
click at [847, 566] on select "Learn to Play Boys Learn to Play Girls Maroon Mites Gold/White Mites Squirts Pe…" at bounding box center [841, 562] width 111 height 33
click at [594, 150] on input "input" at bounding box center [786, 155] width 449 height 33
type input "Renden"
click at [636, 263] on input "input" at bounding box center [615, 266] width 107 height 33
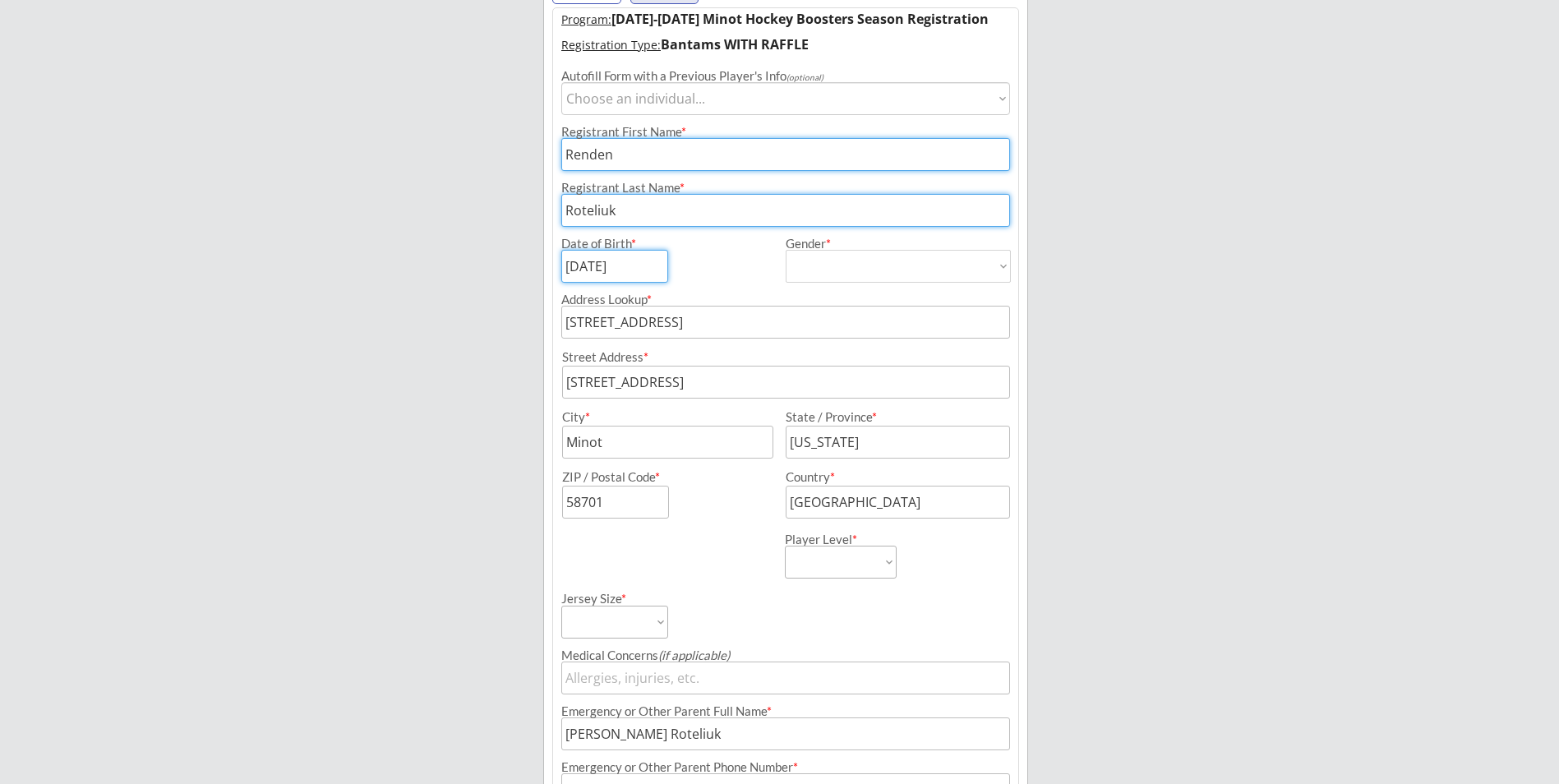
drag, startPoint x: 644, startPoint y: 265, endPoint x: 558, endPoint y: 265, distance: 86.0
click at [558, 265] on div "Date of Birth * Gender * [DEMOGRAPHIC_DATA] [DEMOGRAPHIC_DATA]" at bounding box center [785, 255] width 465 height 56
type input "[DATE]"
click at [818, 572] on select "Learn to Play Boys Learn to Play Girls Maroon Mites Gold/White Mites Squirts Pe…" at bounding box center [841, 562] width 111 height 33
select select ""Bantams""
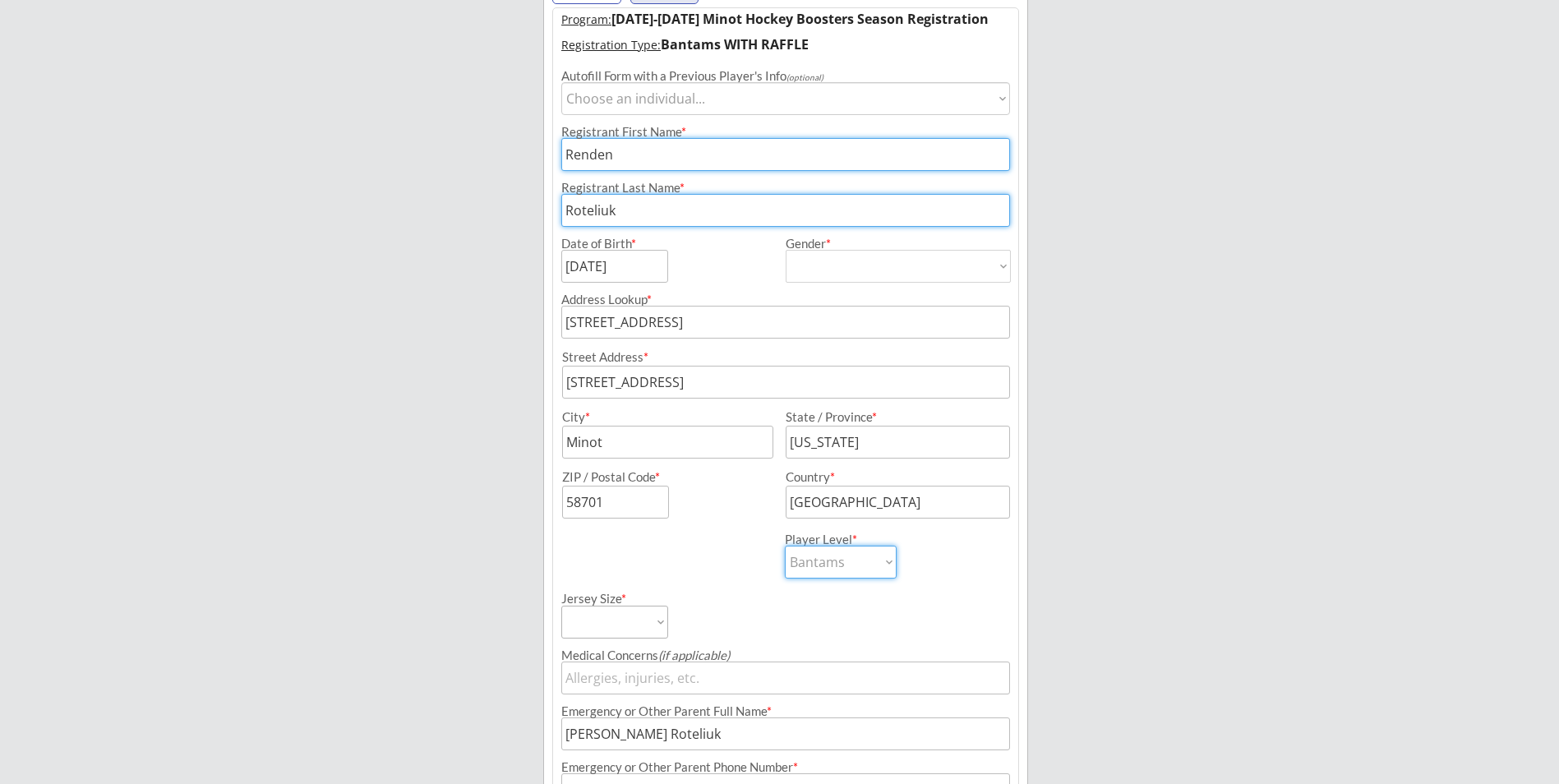
click at [785, 546] on select "Learn to Play Boys Learn to Play Girls Maroon Mites Gold/White Mites Squirts Pe…" at bounding box center [841, 562] width 111 height 33
click at [651, 619] on select "Adult Small Adult Medium Adult Large Adult XL Goalie Cut" at bounding box center [615, 622] width 107 height 33
select select ""Adult Medium""
click at [561, 606] on select "Adult Small Adult Medium Adult Large Adult XL Goalie Cut" at bounding box center [615, 622] width 107 height 33
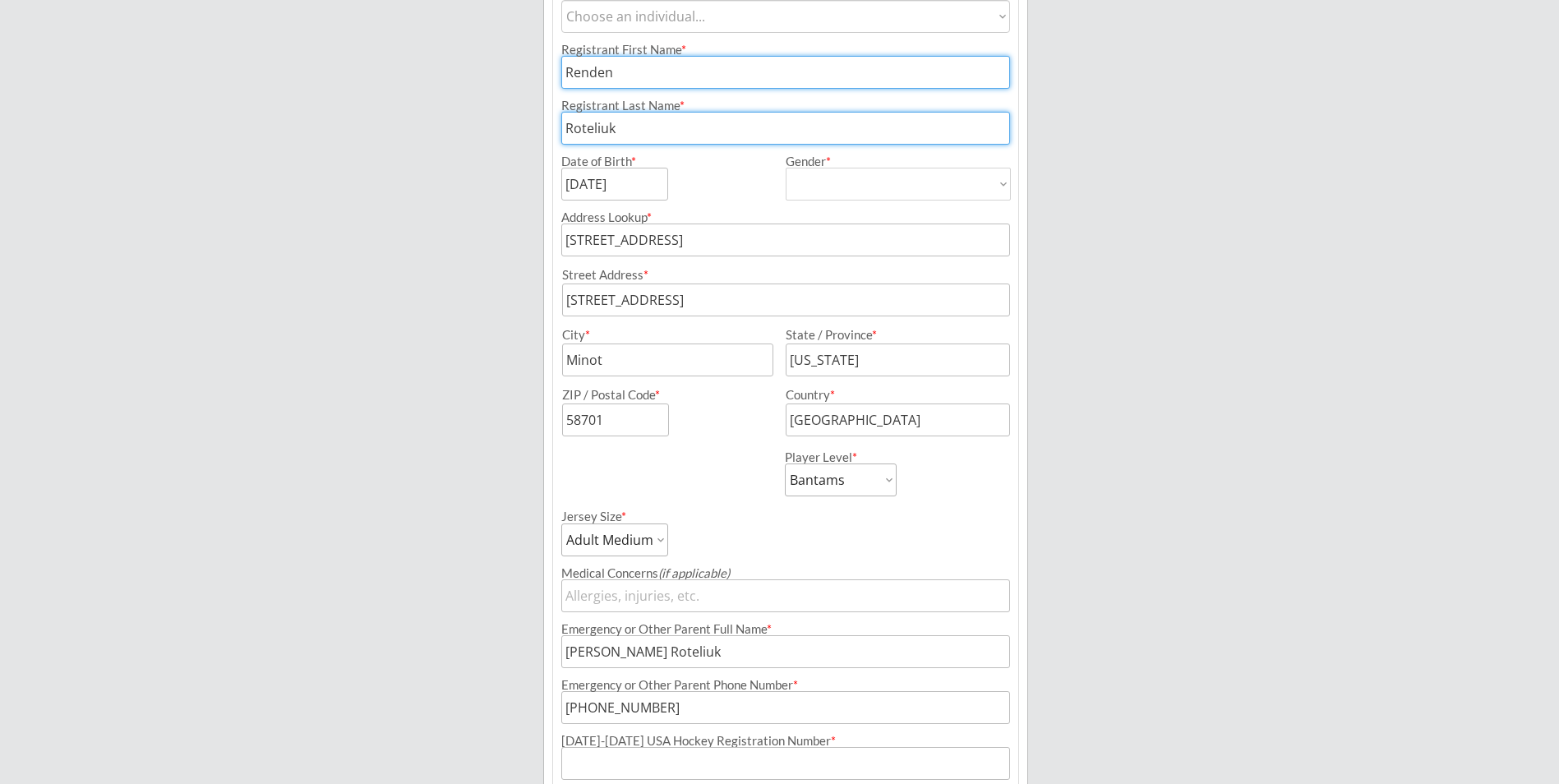
scroll to position [464, 0]
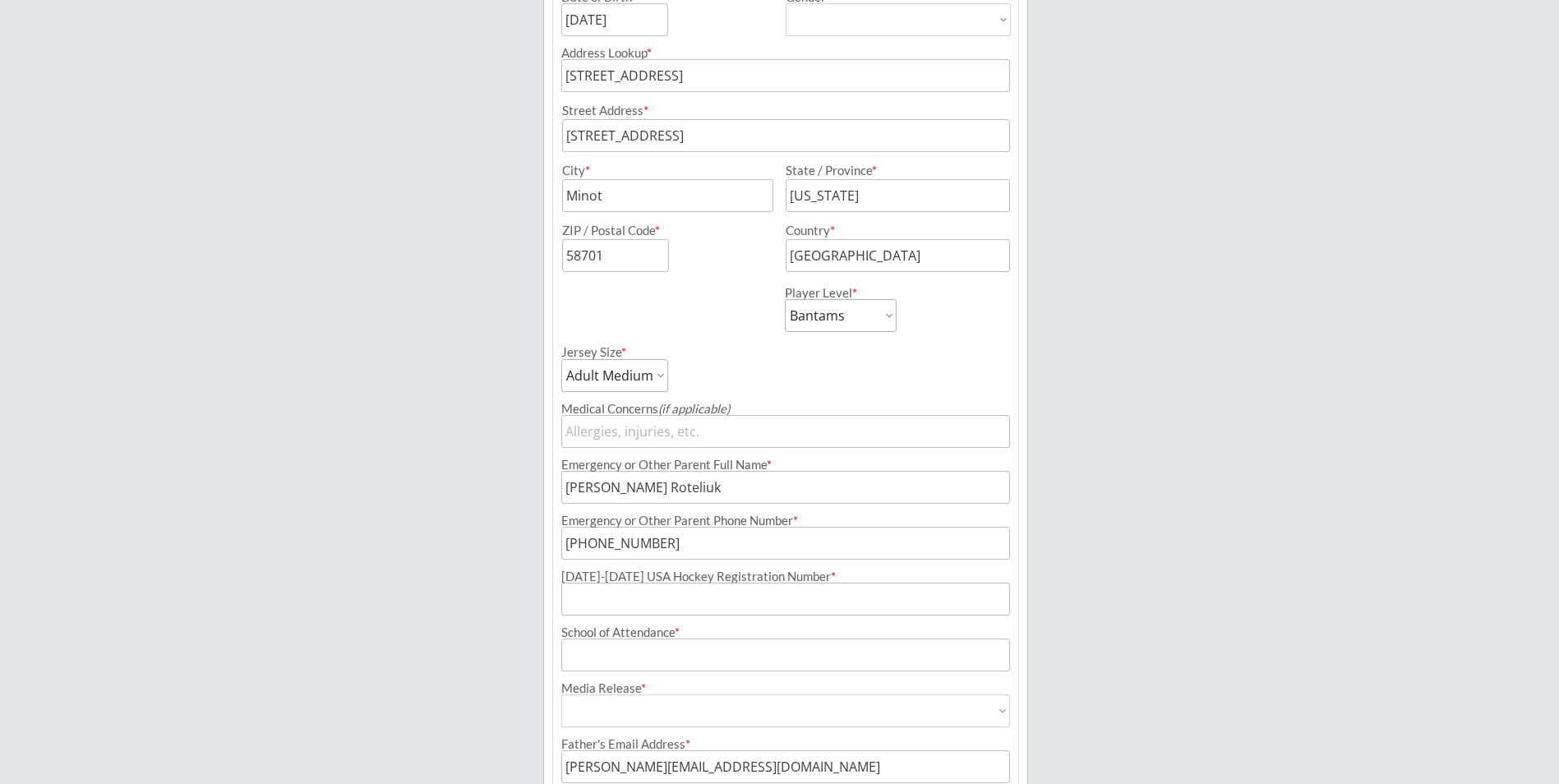
click at [575, 424] on input "input" at bounding box center [786, 432] width 449 height 33
type input "NA"
click at [474, 513] on div "Minot Hockey Boosters Organizer Info 2 Registrations Forms 3 Waivers & Payment …" at bounding box center [779, 258] width 1559 height 1444
click at [685, 594] on input "input" at bounding box center [786, 599] width 449 height 33
click at [632, 597] on input "input" at bounding box center [786, 599] width 449 height 33
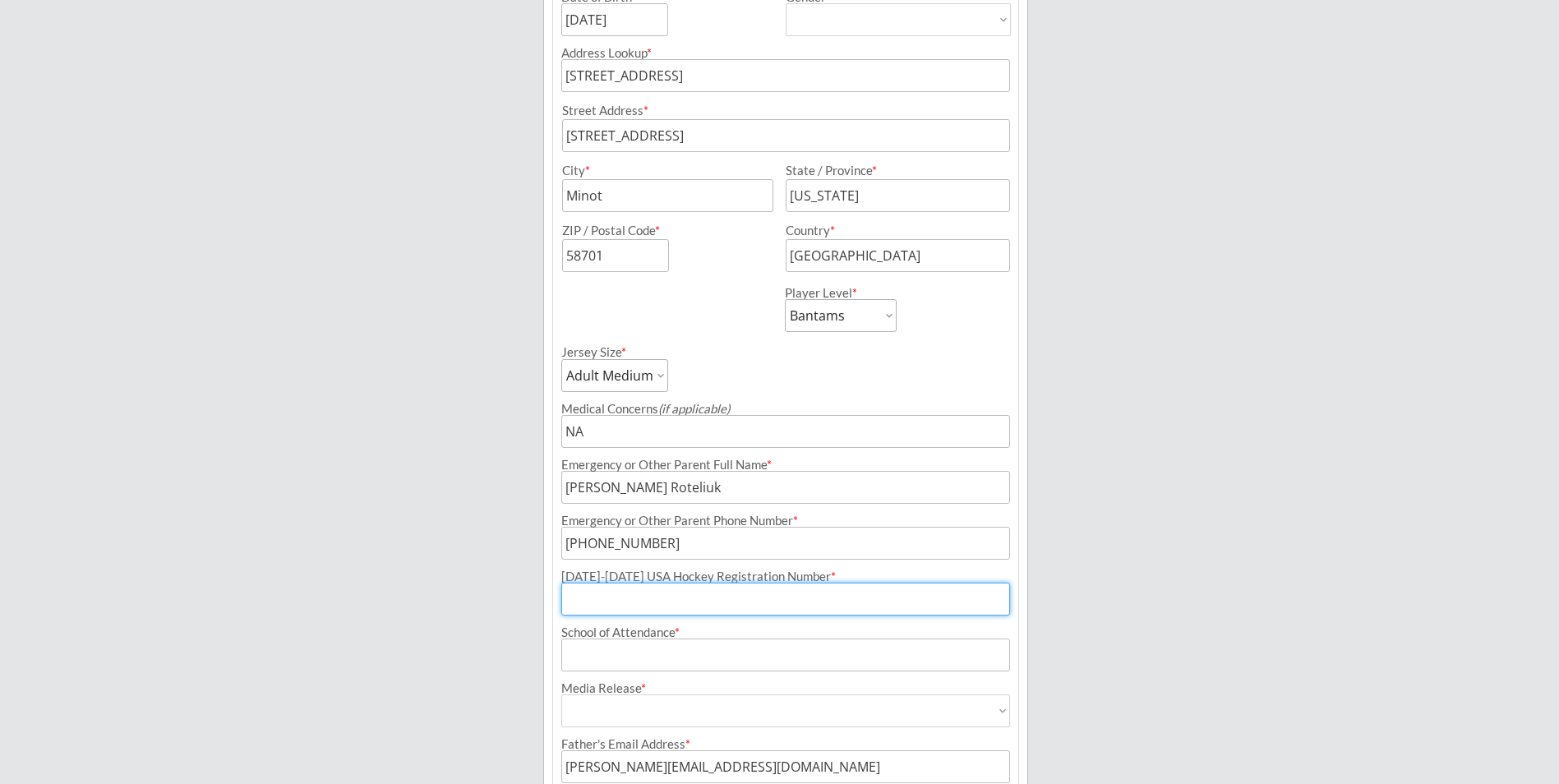
paste input "210601048ROTEL"
type input "210601048ROTEL"
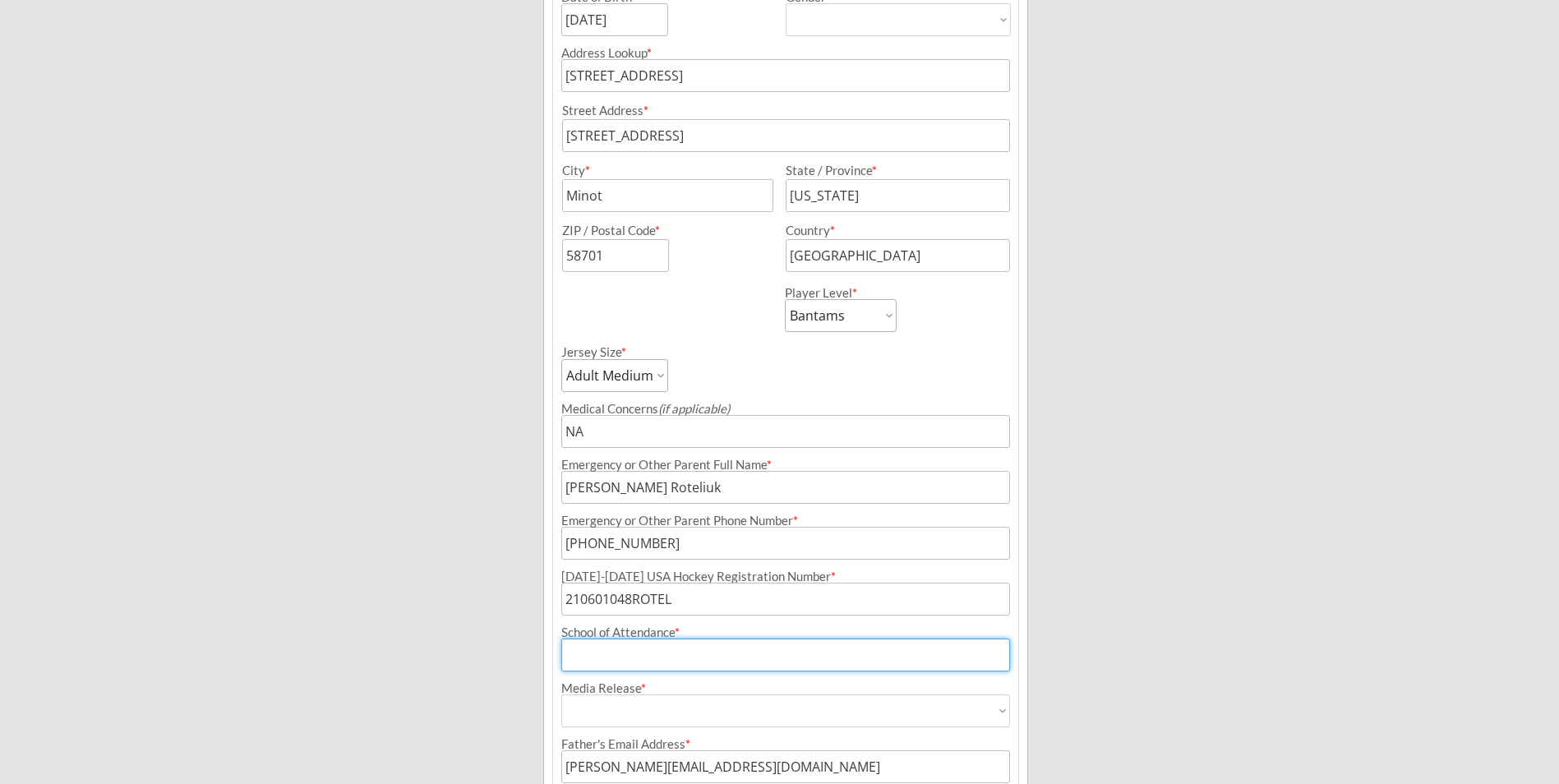
click at [696, 655] on input "input" at bounding box center [786, 655] width 449 height 33
type input "[GEOGRAPHIC_DATA] - [GEOGRAPHIC_DATA]"
click at [704, 691] on div "Media Release *" at bounding box center [786, 688] width 449 height 12
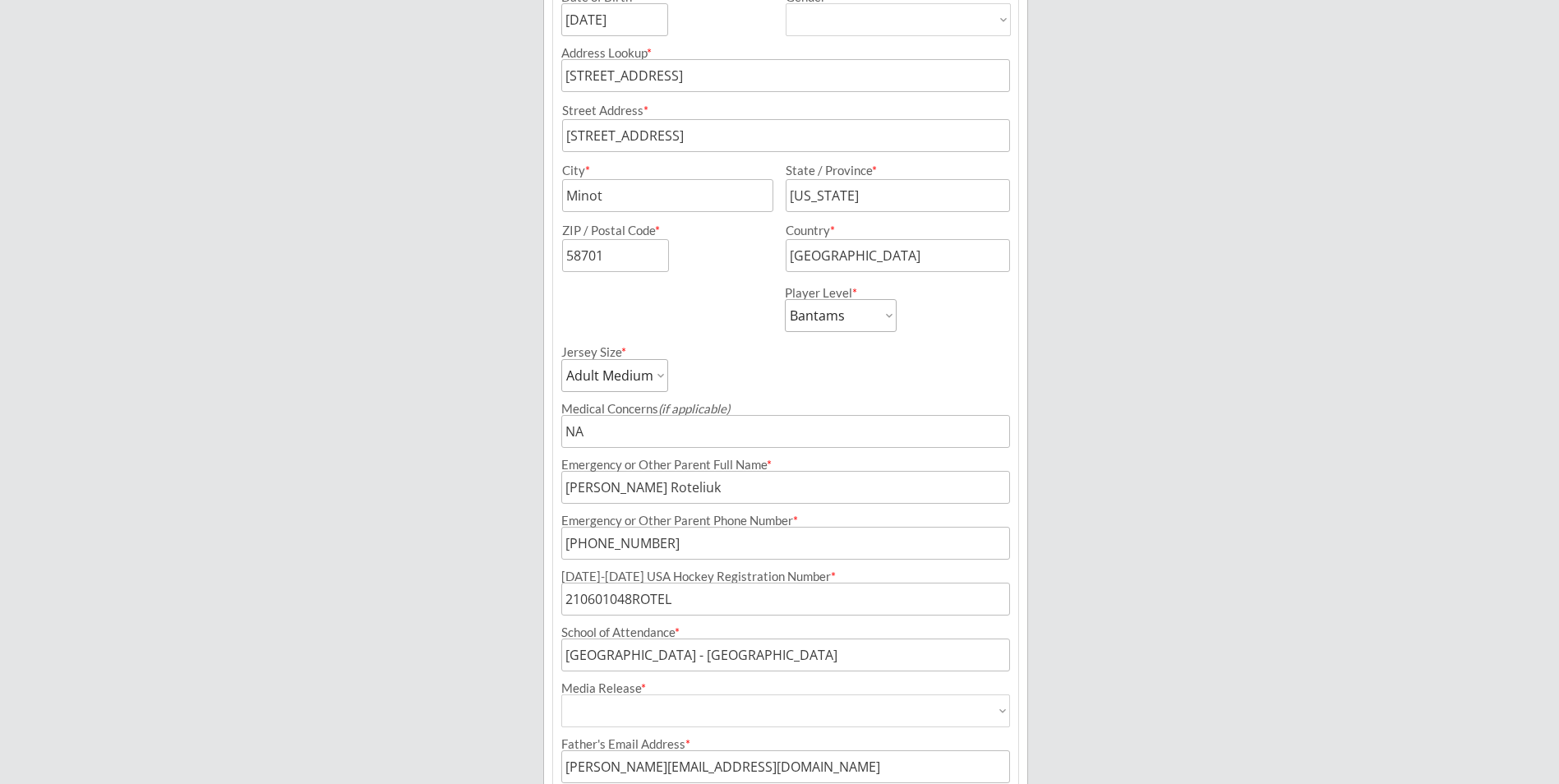
click at [693, 710] on select "Yes No" at bounding box center [786, 711] width 449 height 33
select select ""Yes""
click at [561, 694] on select "Yes No" at bounding box center [786, 711] width 449 height 33
type input "Yes"
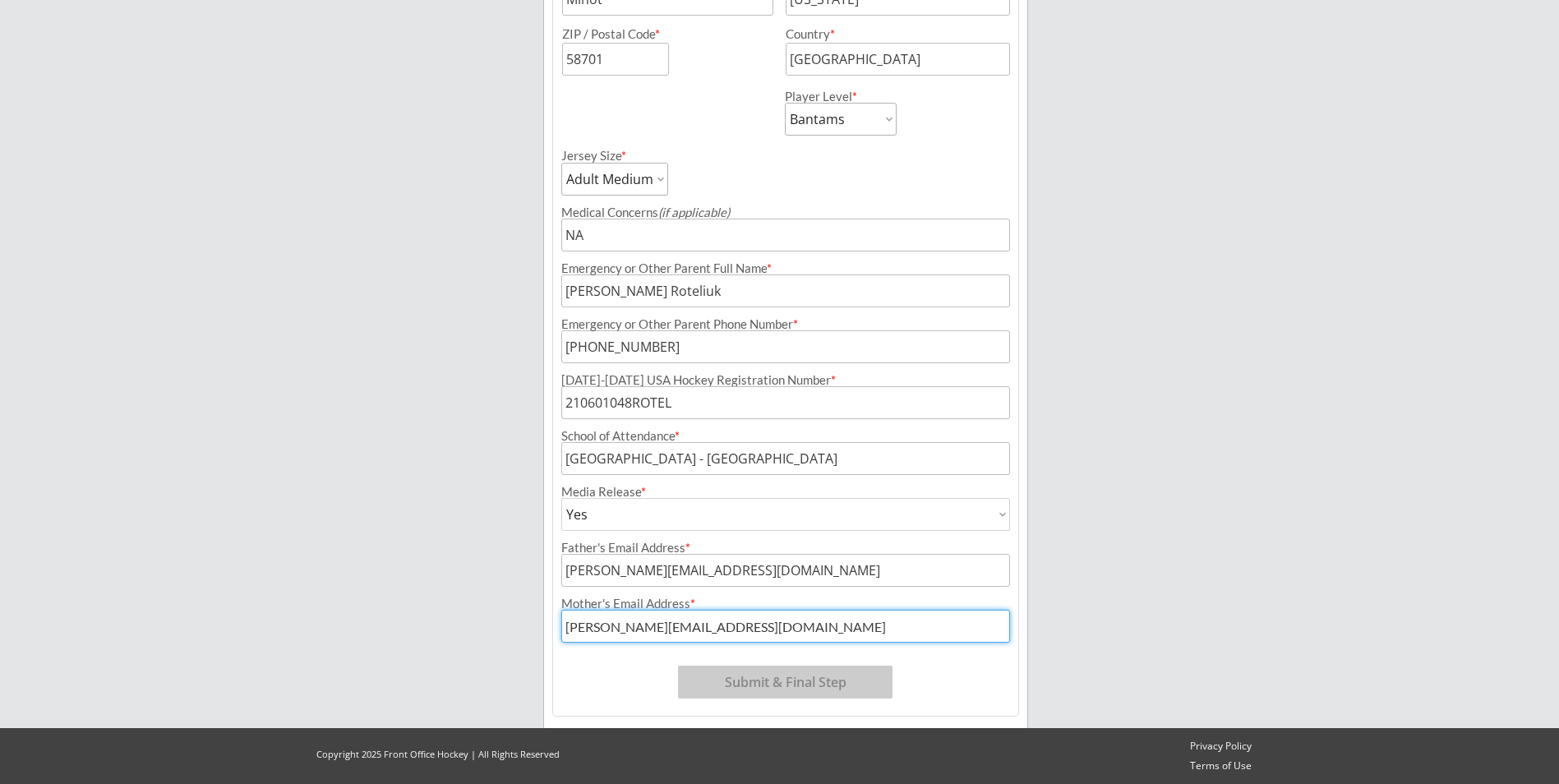
click at [935, 684] on div "Program: [DATE]-[DATE] Minot Hockey Boosters Season Registration Registration T…" at bounding box center [786, 141] width 467 height 1152
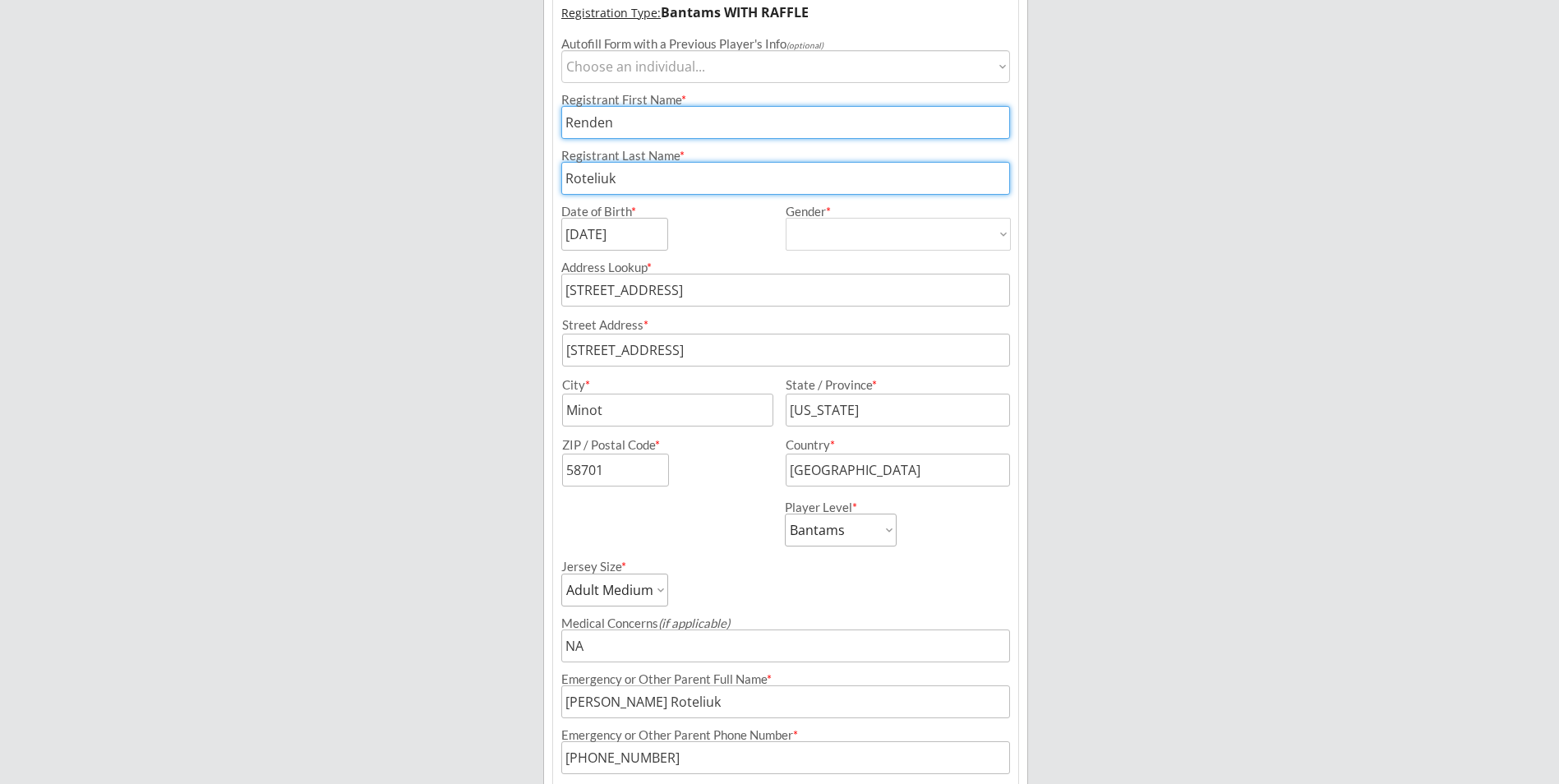
click at [678, 65] on select "Choose an individual... [PERSON_NAME]" at bounding box center [786, 67] width 449 height 33
click at [315, 155] on div "Minot Hockey Boosters Organizer Info 2 Registrations Forms 3 Waivers & Payment …" at bounding box center [779, 472] width 1559 height 1444
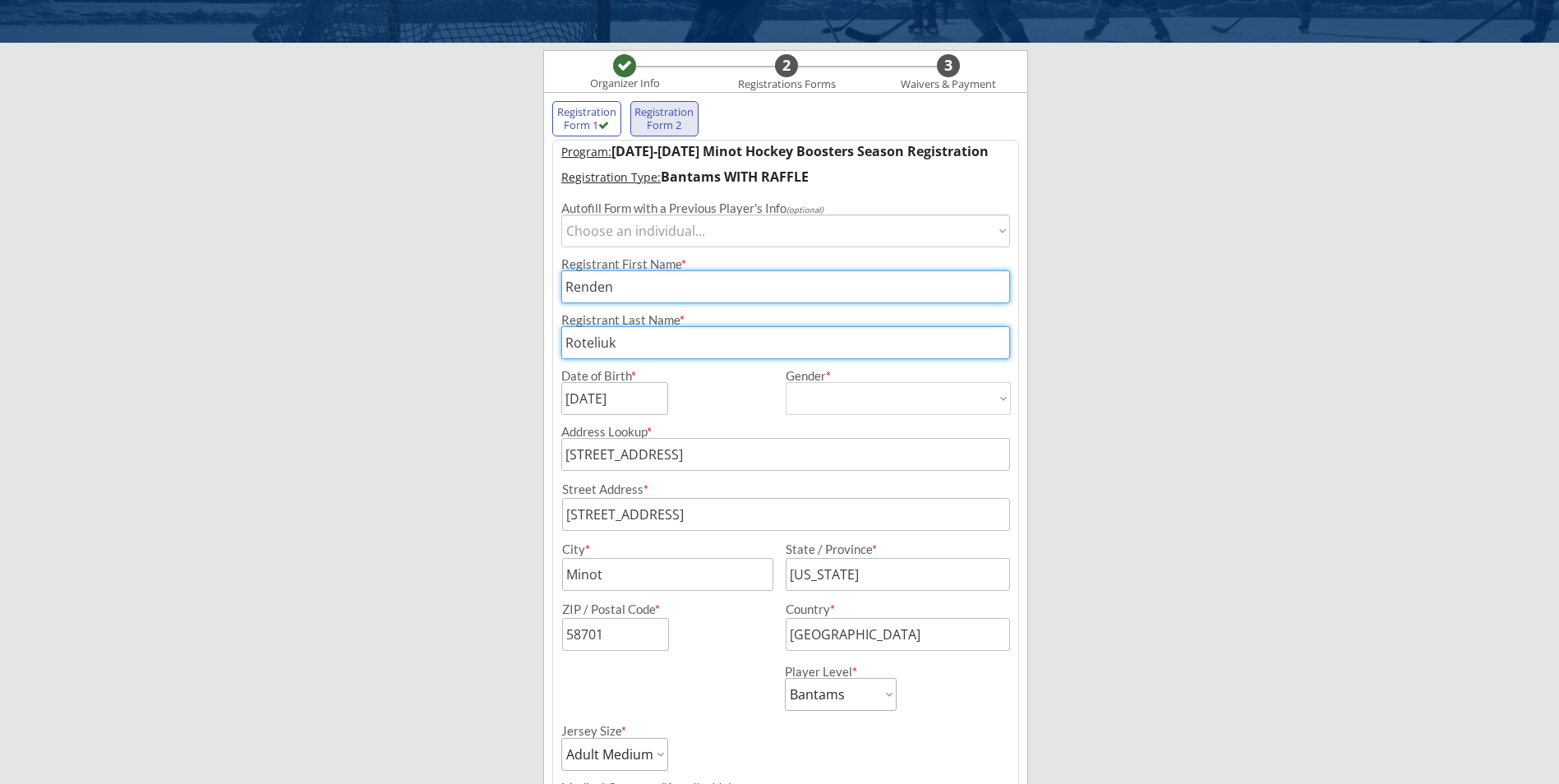
click at [637, 282] on input "input" at bounding box center [786, 287] width 449 height 33
type input "Renden"
click at [402, 394] on div "Minot Hockey Boosters Organizer Info 2 Registrations Forms 3 Waivers & Payment …" at bounding box center [779, 637] width 1559 height 1444
type input "Roteliuk"
click at [476, 388] on div "Minot Hockey Boosters Organizer Info 2 Registrations Forms 3 Waivers & Payment …" at bounding box center [779, 637] width 1559 height 1444
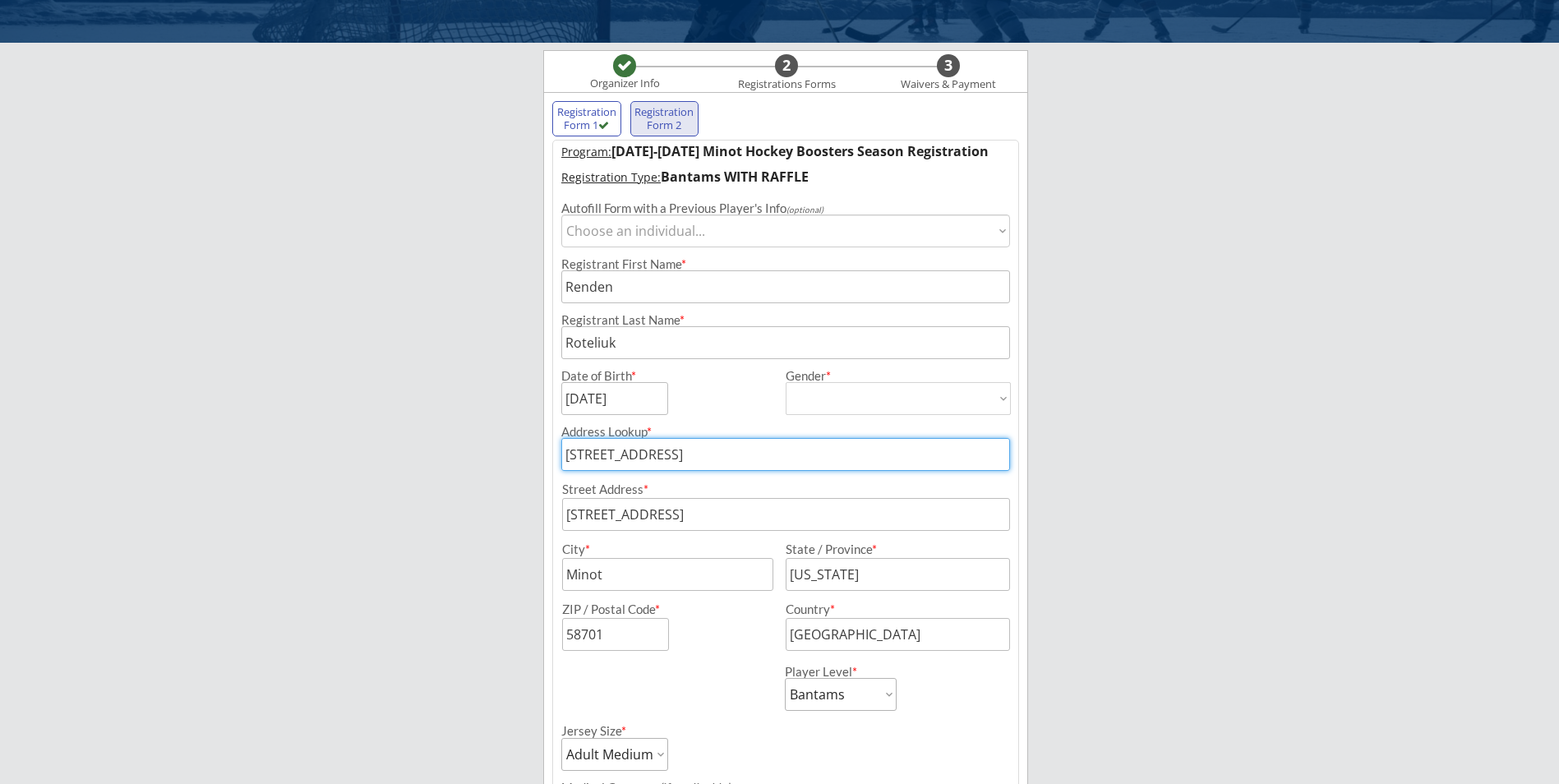
click at [868, 455] on input "[STREET_ADDRESS]" at bounding box center [786, 454] width 449 height 33
type input "[STREET_ADDRESS]"
click at [460, 557] on div "Minot Hockey Boosters Organizer Info 2 Registrations Forms 3 Waivers & Payment …" at bounding box center [779, 637] width 1559 height 1444
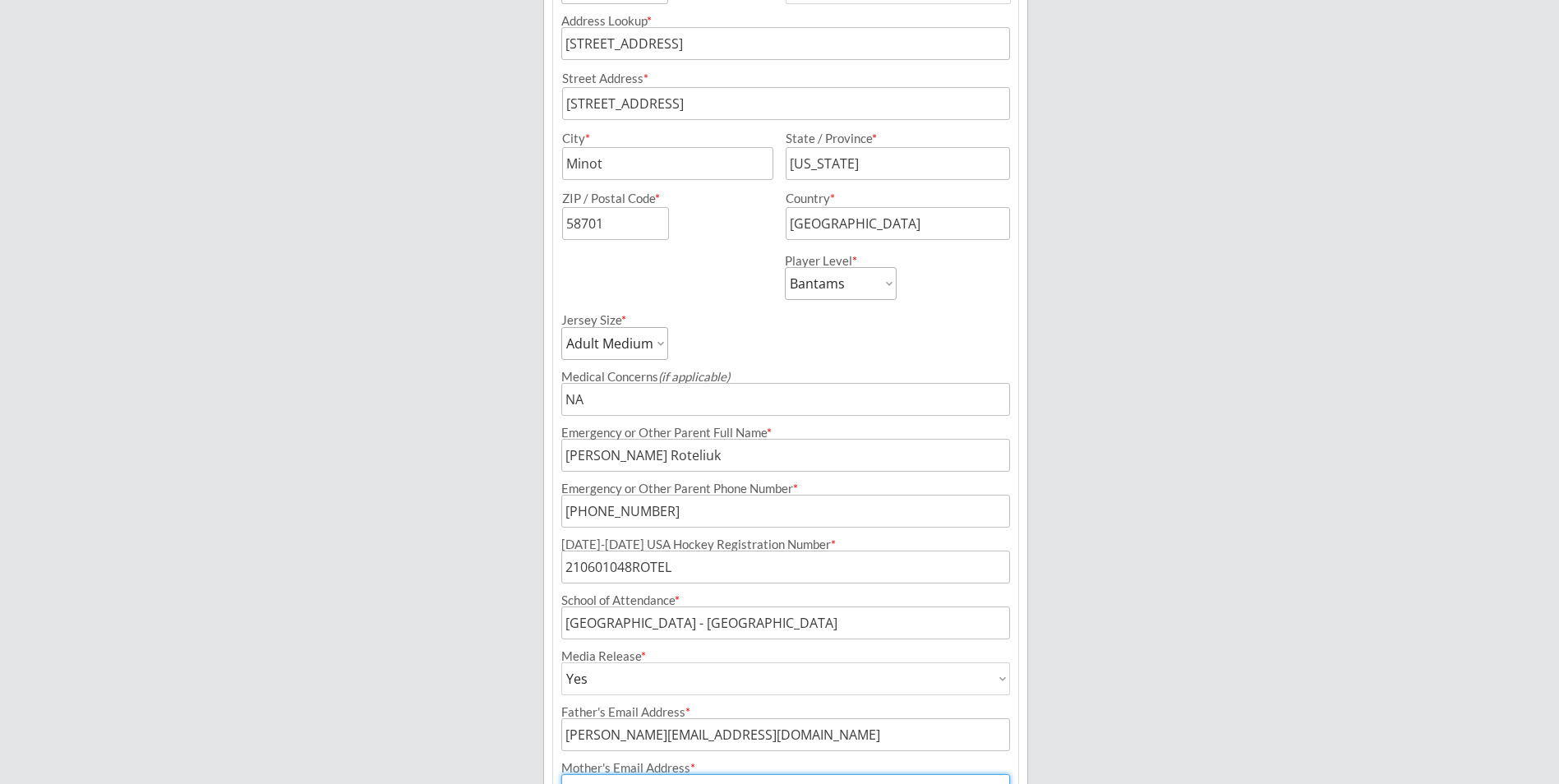
scroll to position [660, 0]
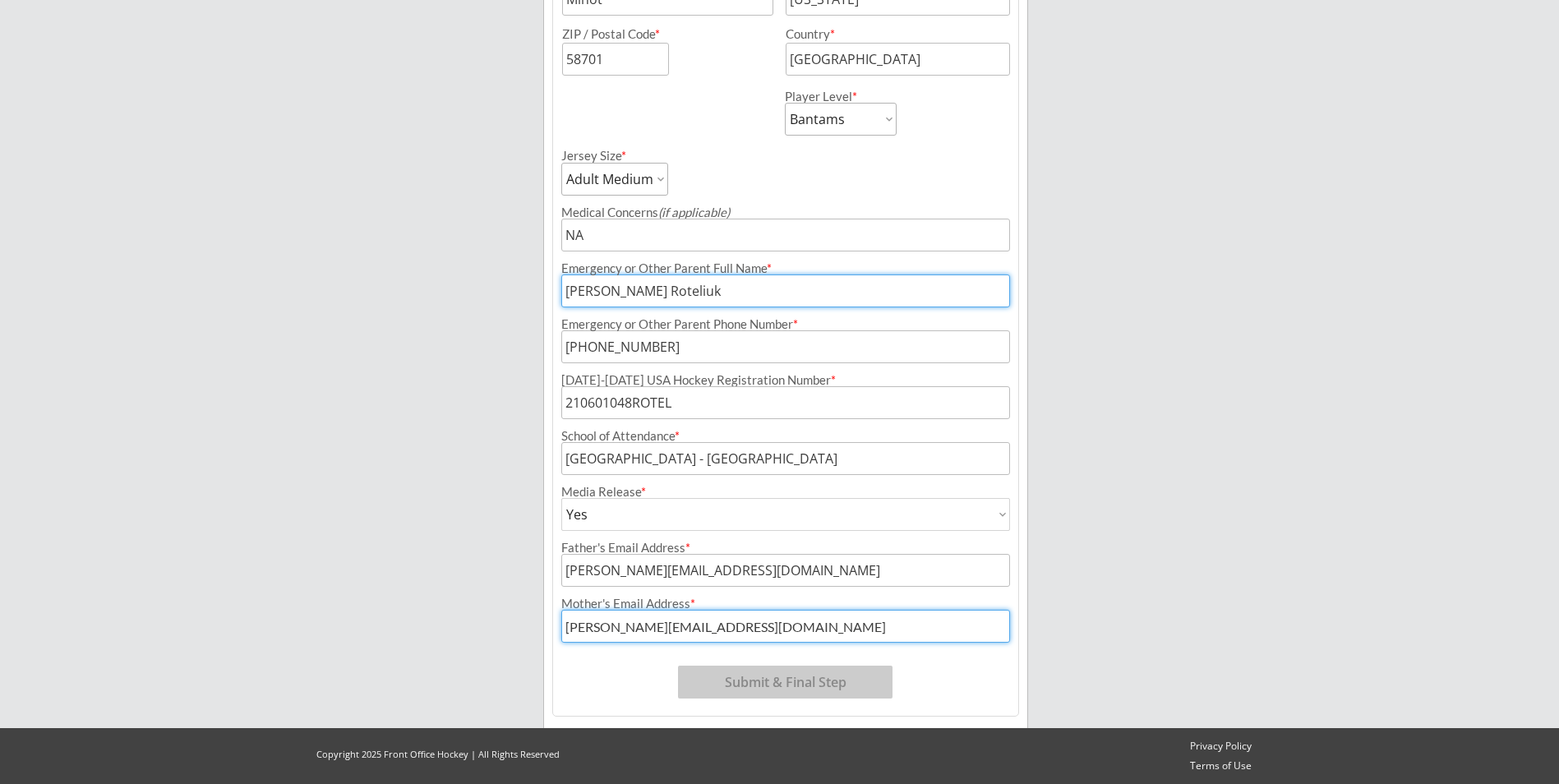
click at [703, 294] on input "input" at bounding box center [786, 291] width 449 height 33
type input "[PERSON_NAME] Roteliuk"
click at [447, 398] on div "Minot Hockey Boosters Organizer Info 2 Registrations Forms 3 Waivers & Payment …" at bounding box center [779, 62] width 1559 height 1444
click at [735, 342] on input "input" at bounding box center [786, 347] width 449 height 33
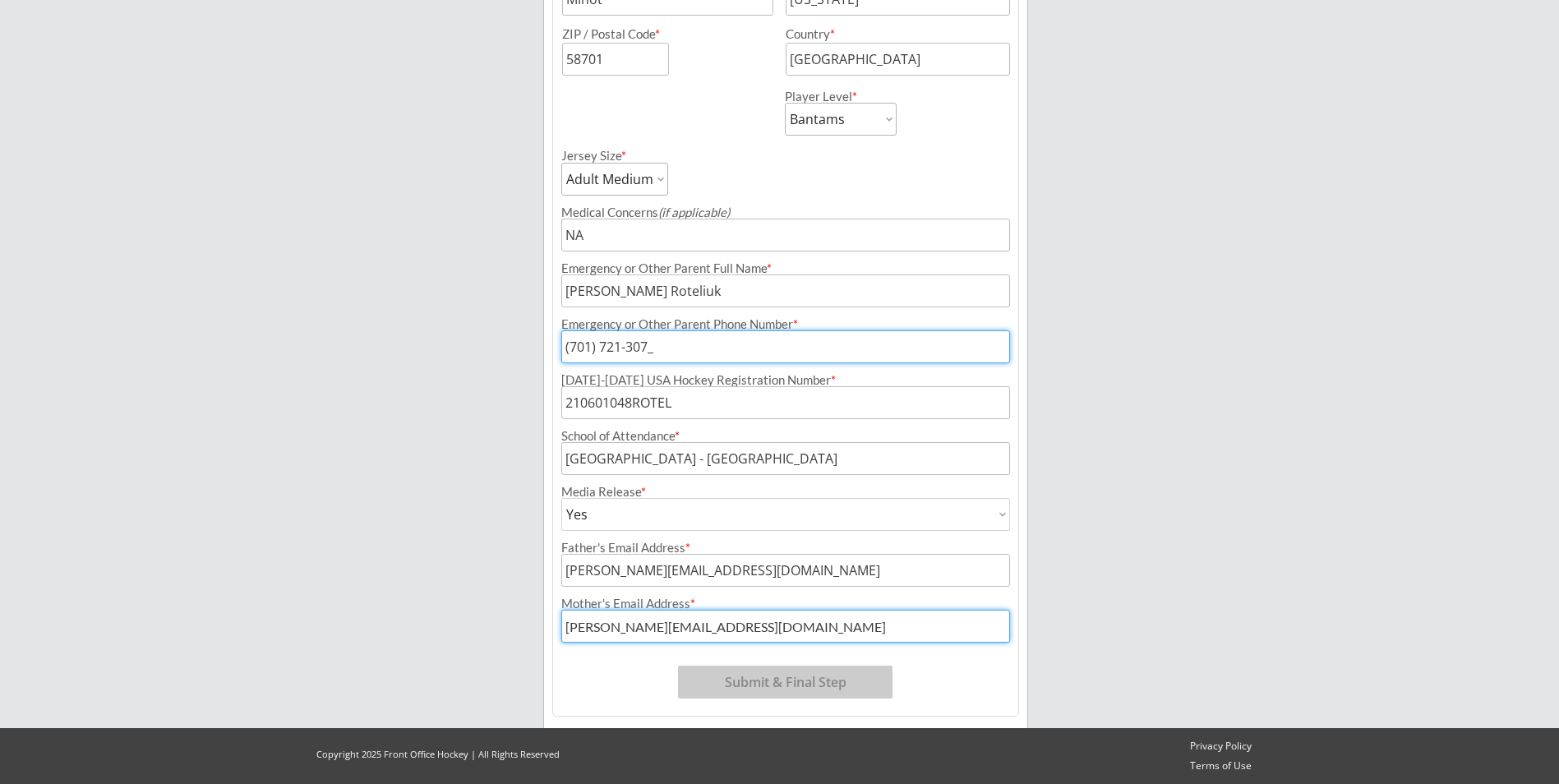
type input "[PHONE_NUMBER]"
click at [447, 465] on div "Minot Hockey Boosters Organizer Info 2 Registrations Forms 3 Waivers & Payment …" at bounding box center [779, 62] width 1559 height 1444
click at [769, 571] on input "input" at bounding box center [786, 570] width 449 height 33
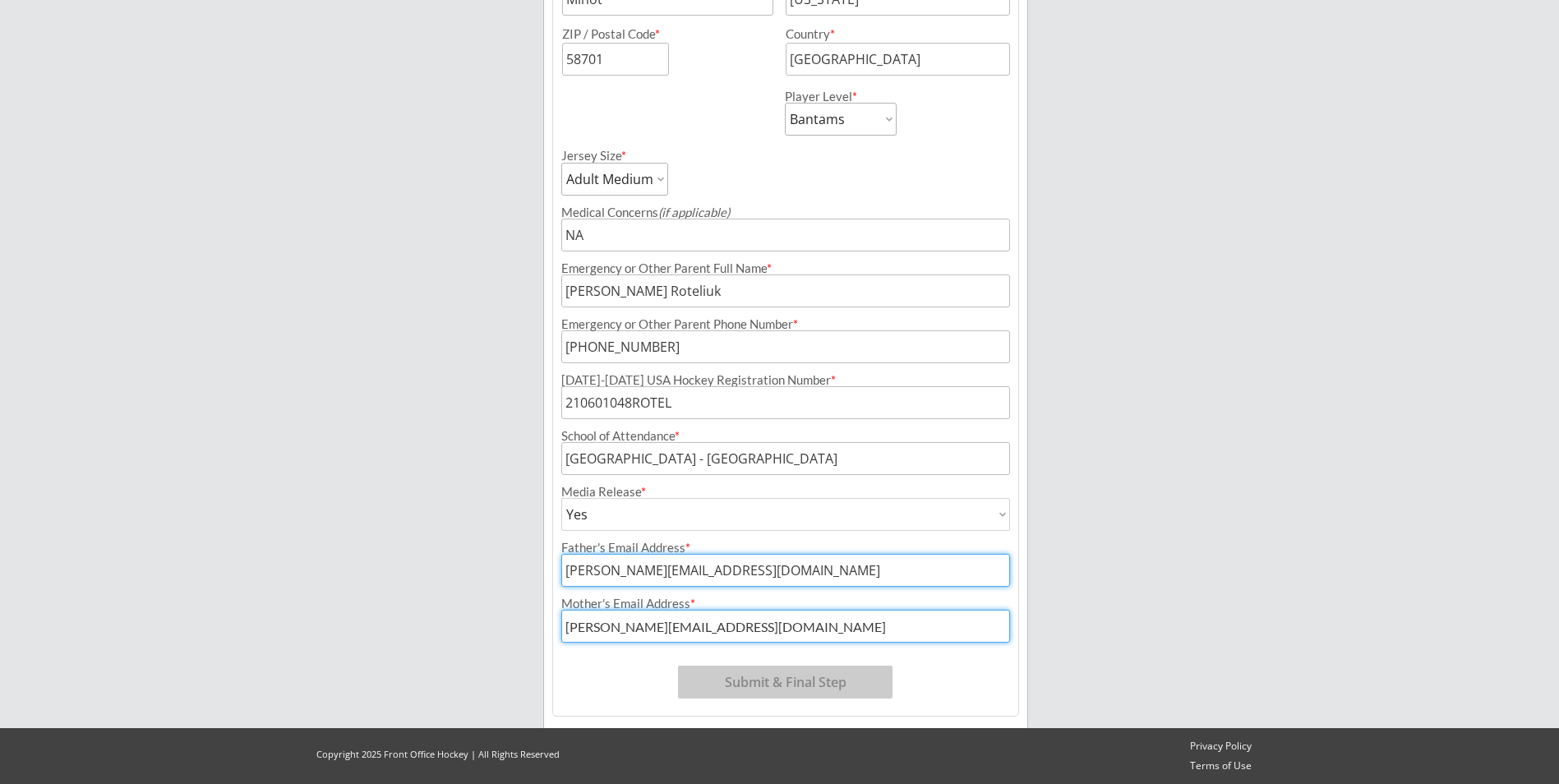
type input "[PERSON_NAME][EMAIL_ADDRESS][DOMAIN_NAME]"
click at [789, 621] on input "input" at bounding box center [786, 627] width 449 height 33
type input "[PERSON_NAME][EMAIL_ADDRESS][DOMAIN_NAME]"
click at [1101, 566] on div "Minot Hockey Boosters Organizer Info 2 Registrations Forms 3 Waivers & Payment …" at bounding box center [779, 62] width 1559 height 1444
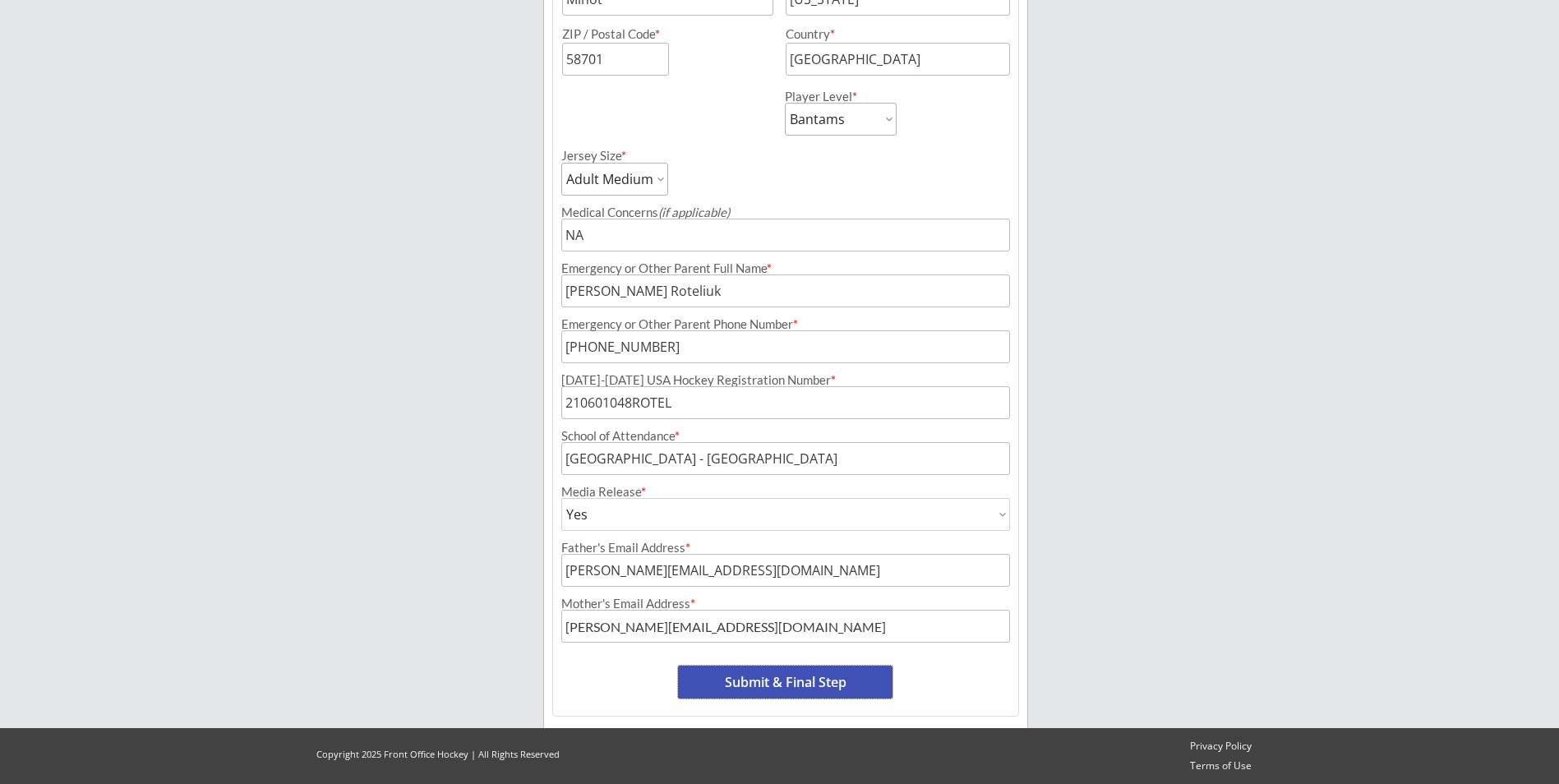
click at [873, 680] on button "Submit & Final Step" at bounding box center [785, 682] width 214 height 33
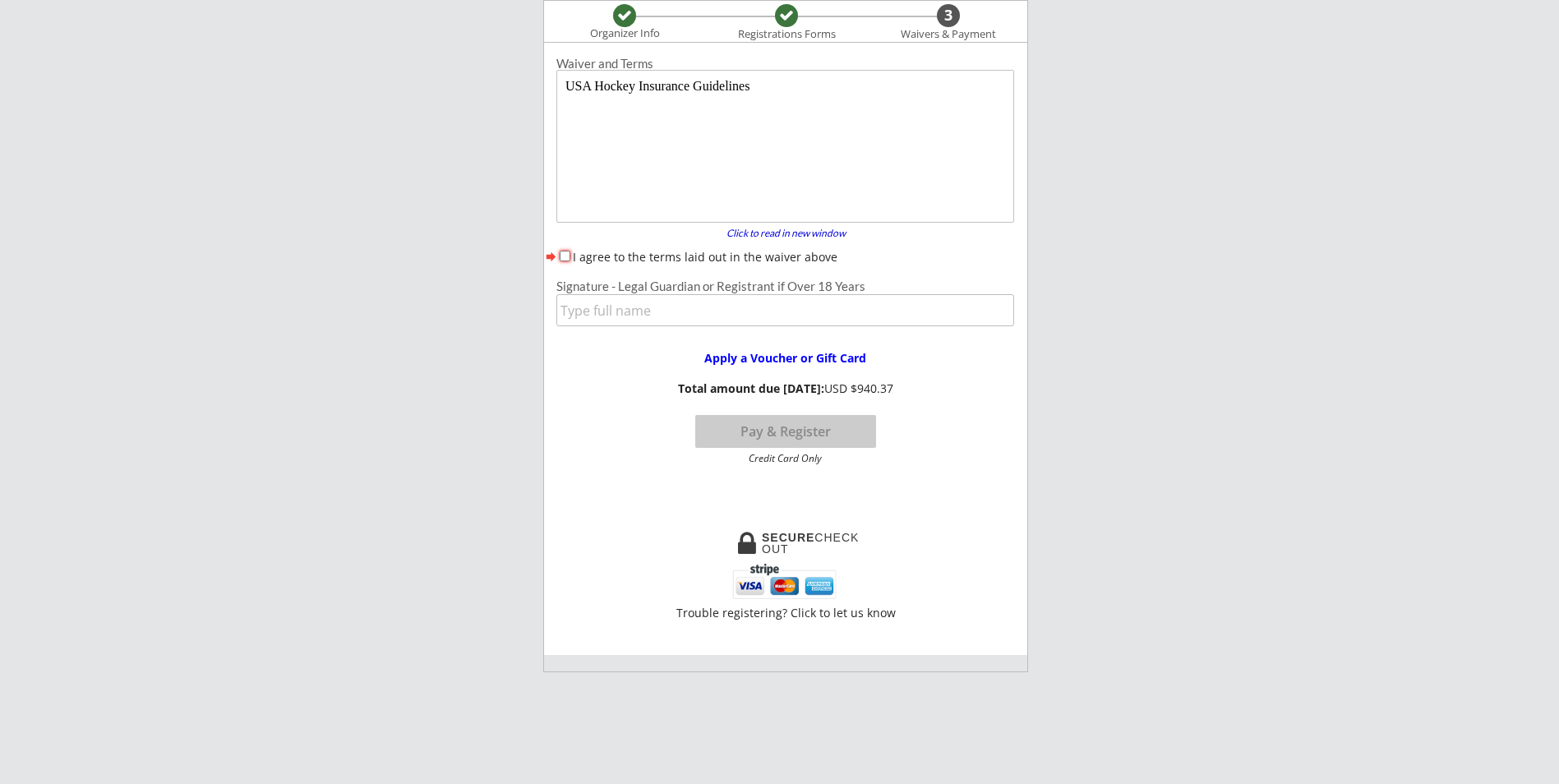
scroll to position [0, 0]
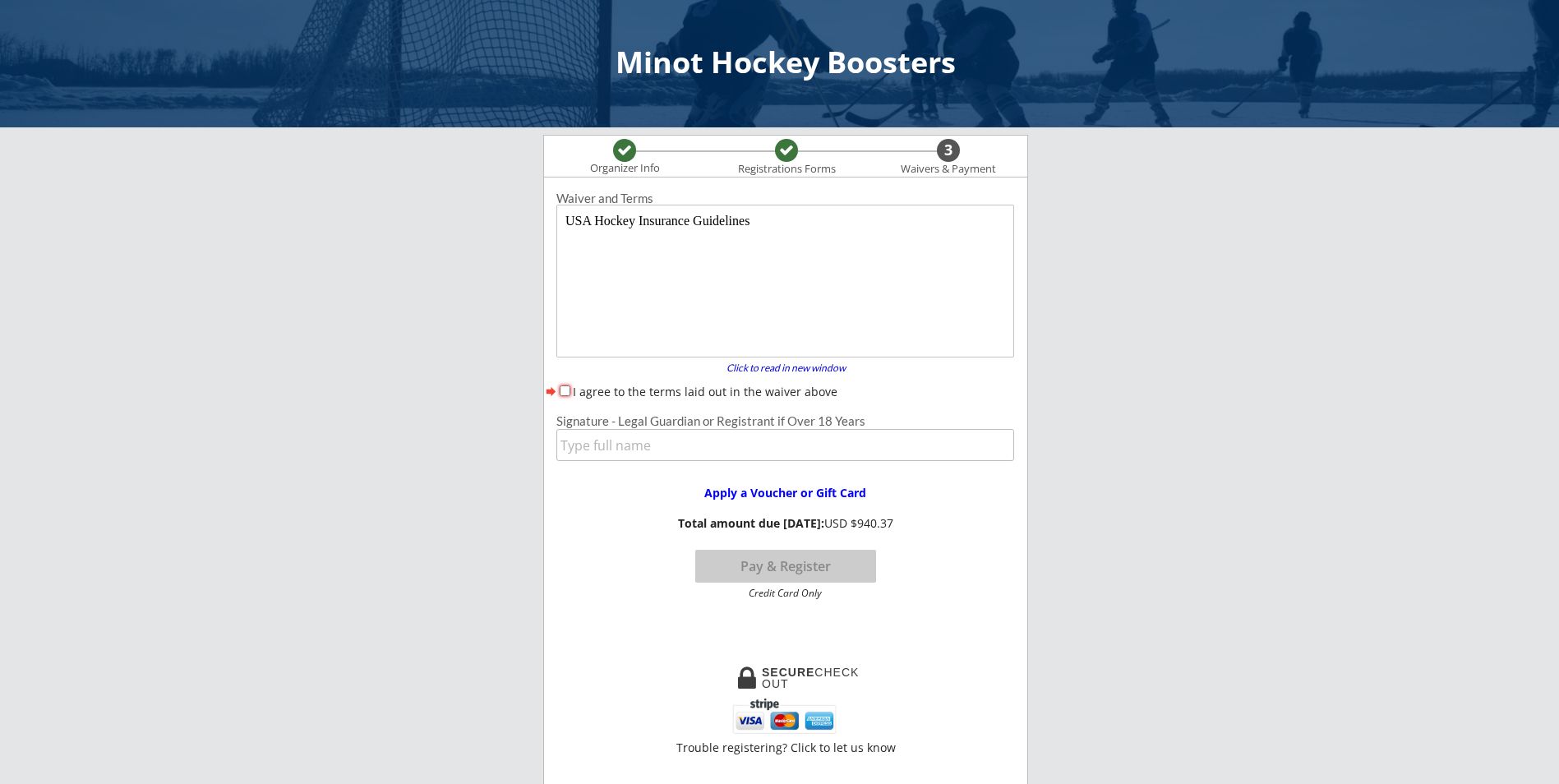
click at [702, 398] on label "I agree to the terms laid out in the waiver above" at bounding box center [705, 392] width 265 height 16
click at [570, 396] on input "I agree to the terms laid out in the waiver above" at bounding box center [565, 391] width 10 height 10
checkbox input "true"
click at [609, 447] on input "input" at bounding box center [785, 445] width 458 height 32
type input "[PERSON_NAME]"
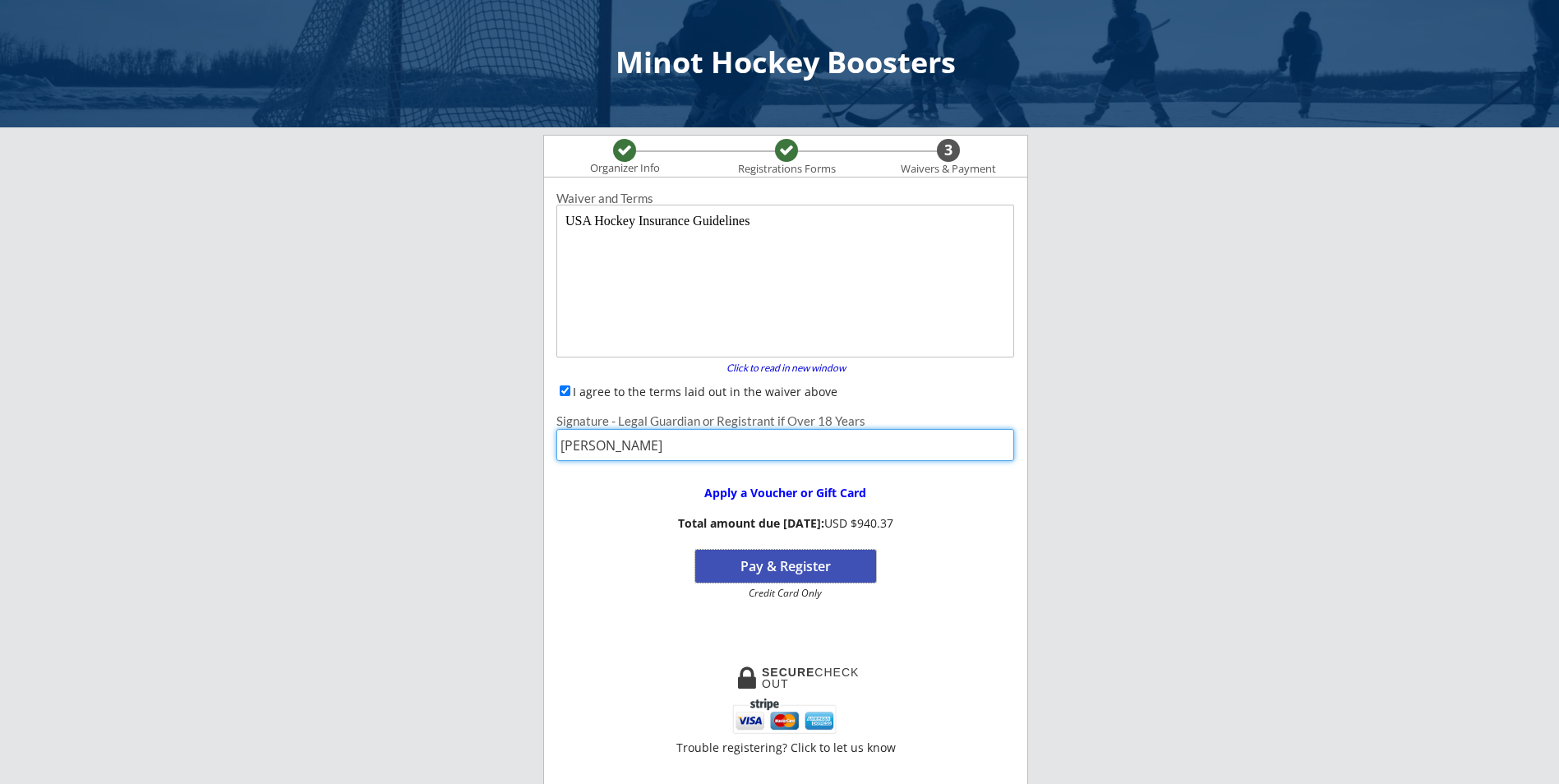
click at [840, 567] on button "Pay & Register" at bounding box center [786, 566] width 181 height 33
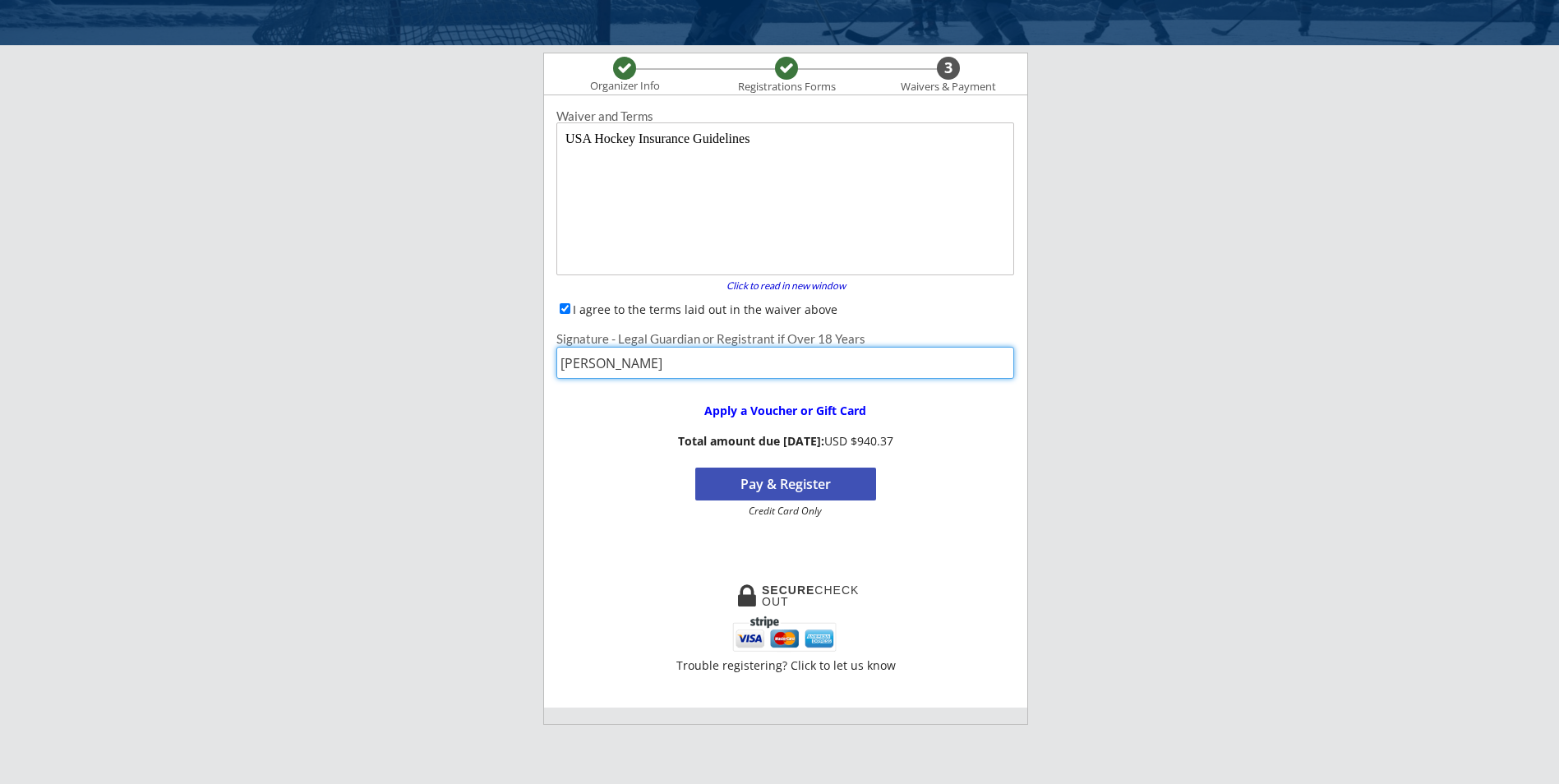
scroll to position [164, 0]
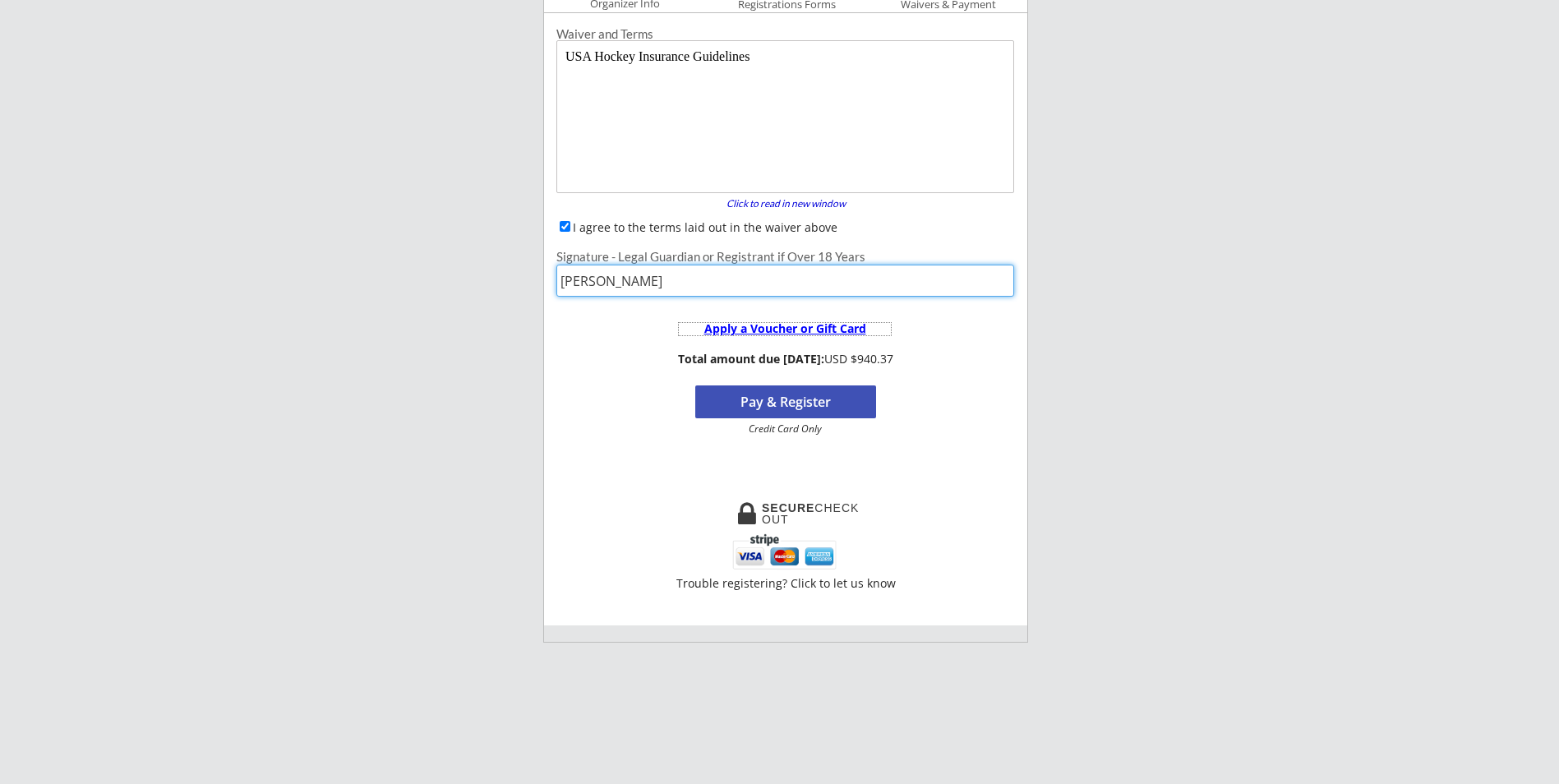
click at [847, 329] on div "Apply a Voucher or Gift Card" at bounding box center [785, 328] width 212 height 11
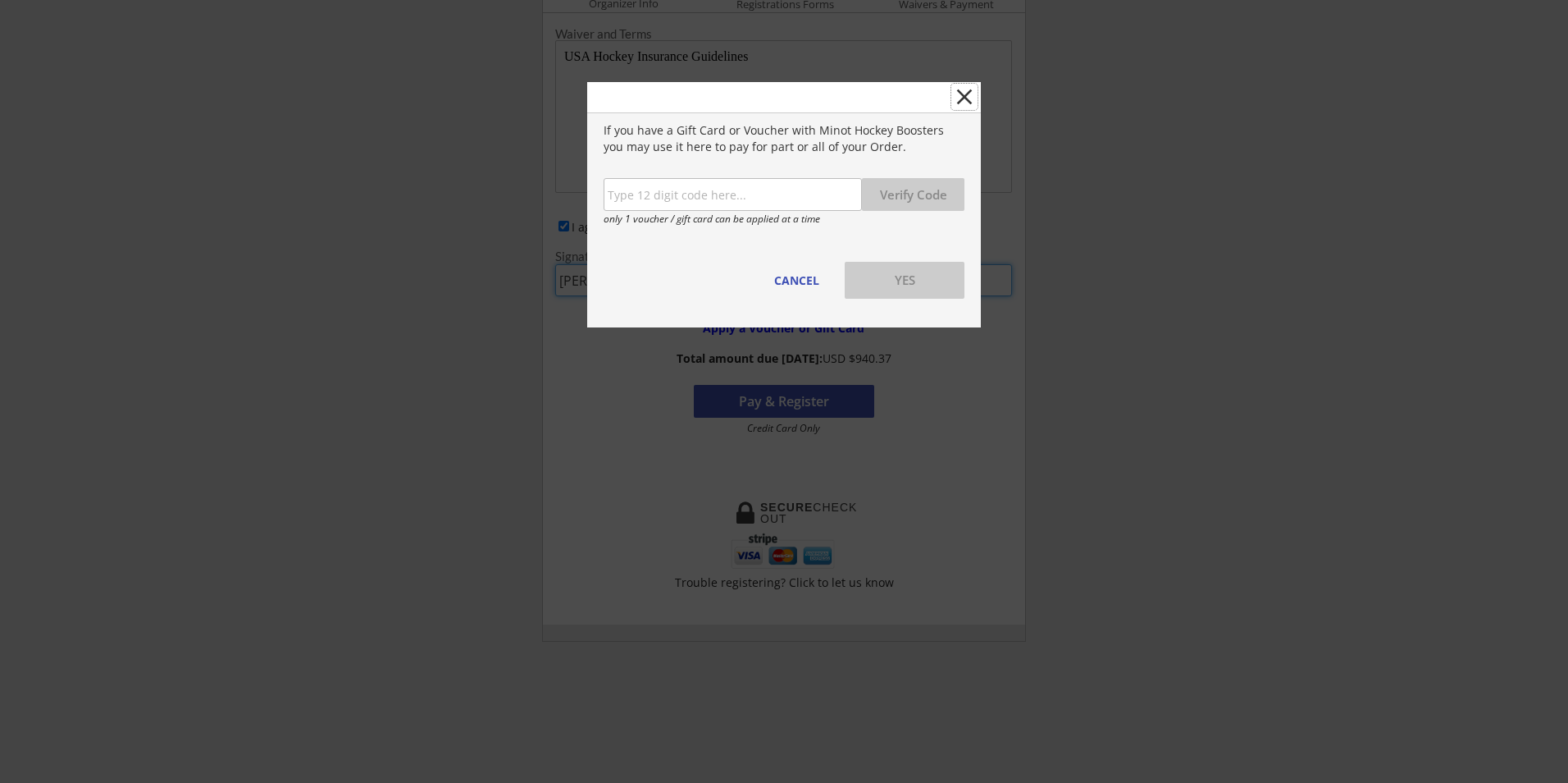
click at [958, 98] on button "close" at bounding box center [964, 96] width 26 height 26
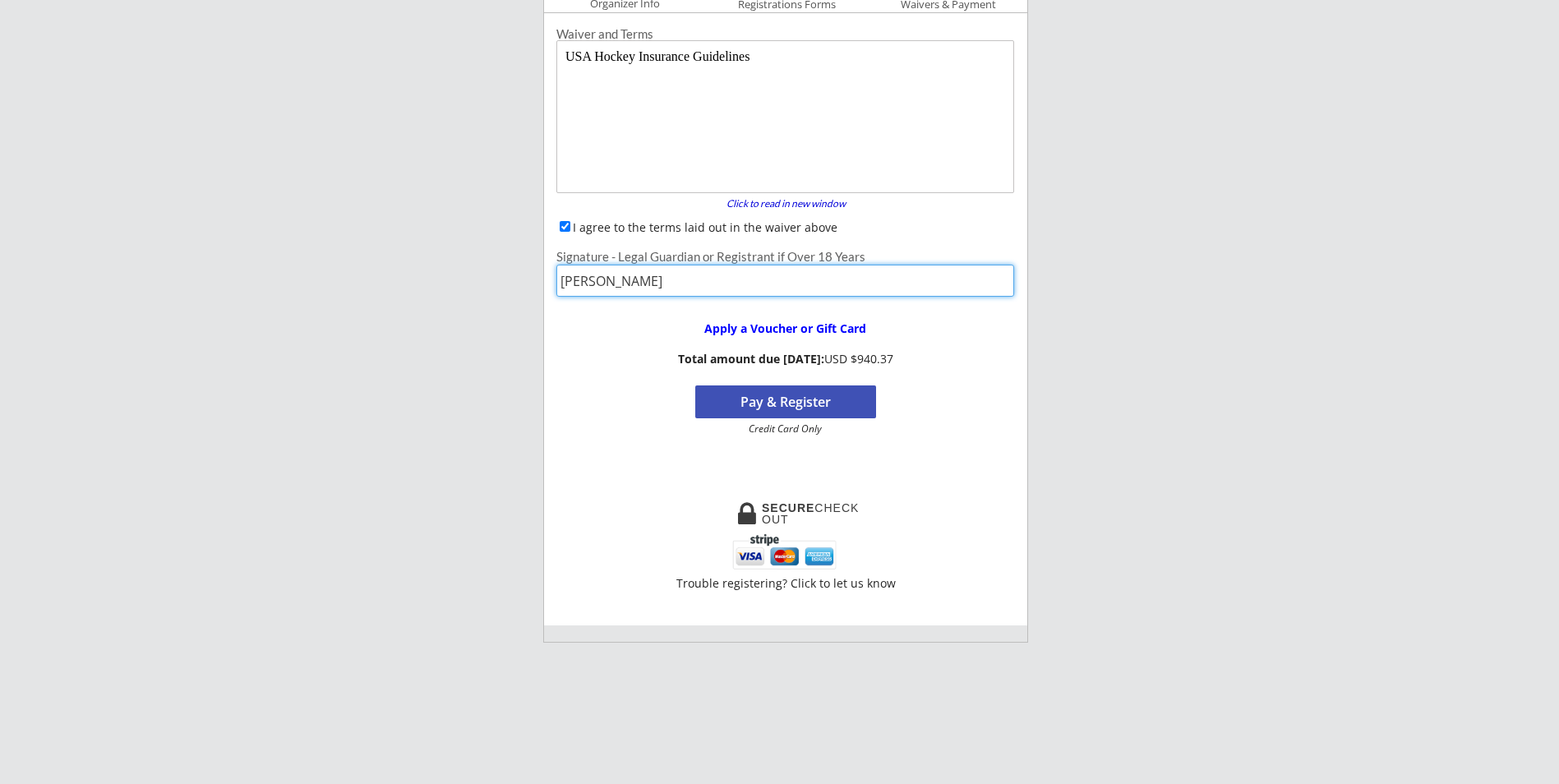
scroll to position [0, 0]
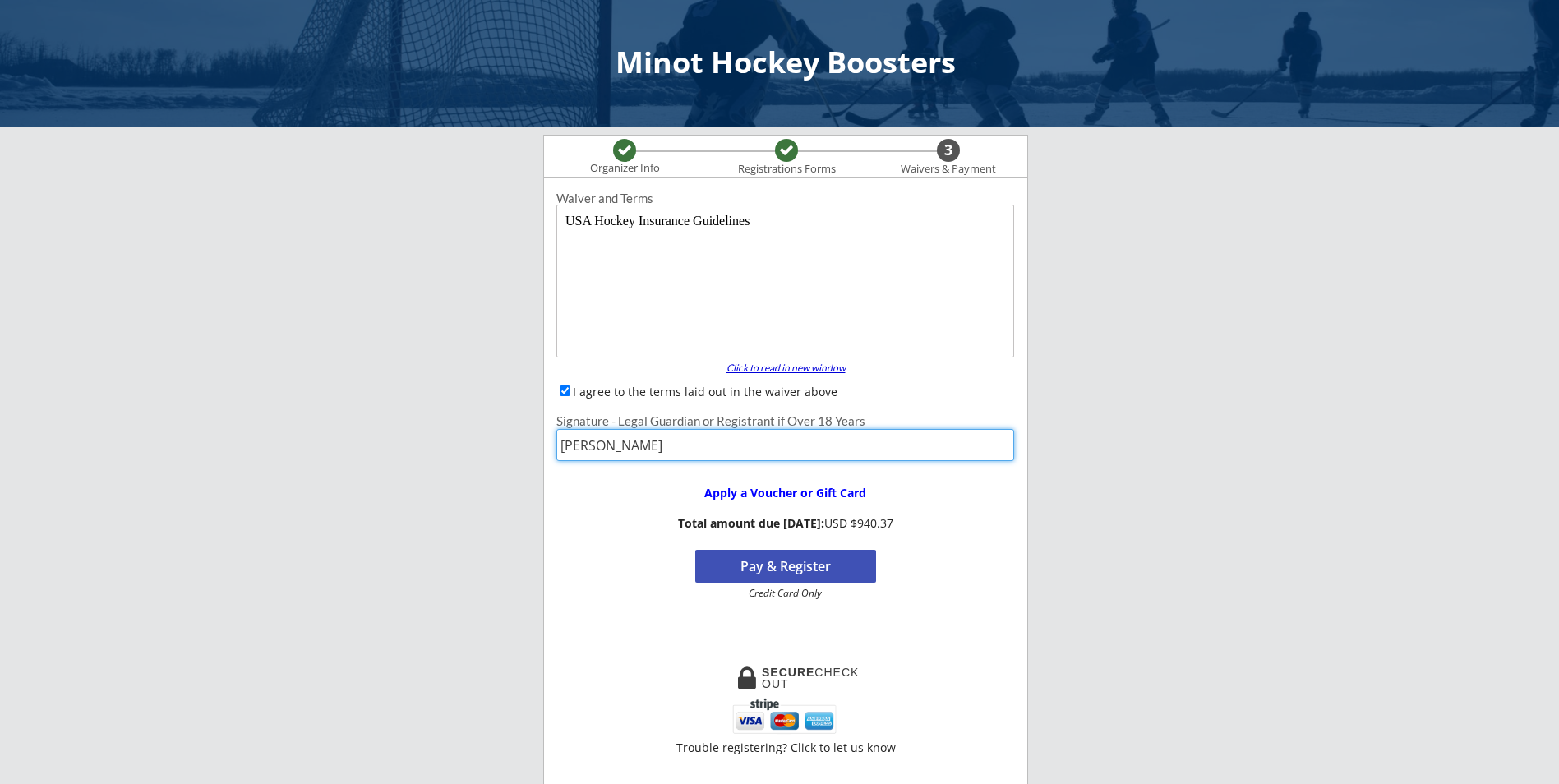
click at [821, 369] on div "Click to read in new window" at bounding box center [785, 367] width 140 height 10
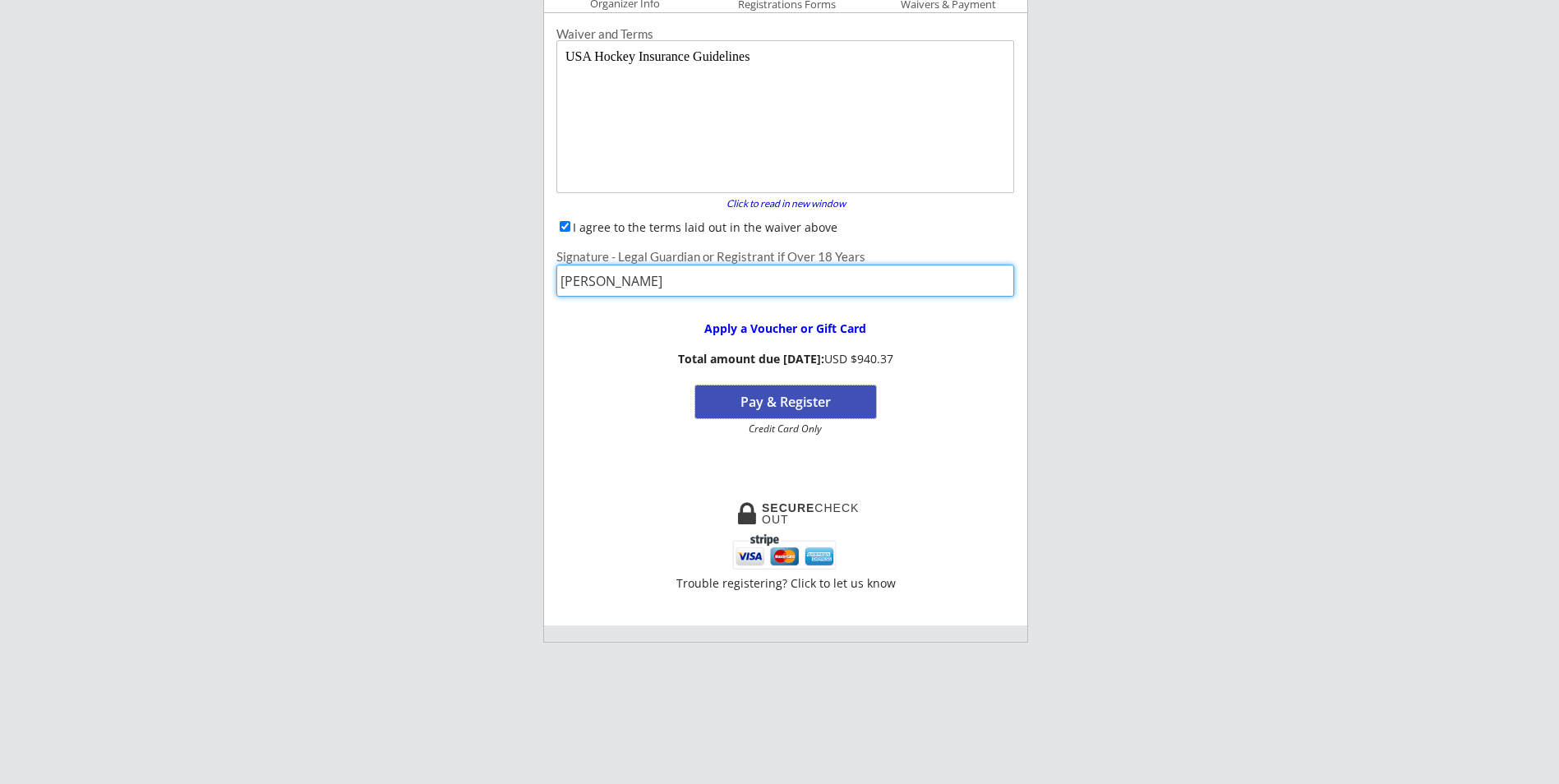
click at [828, 407] on button "Pay & Register" at bounding box center [786, 402] width 181 height 33
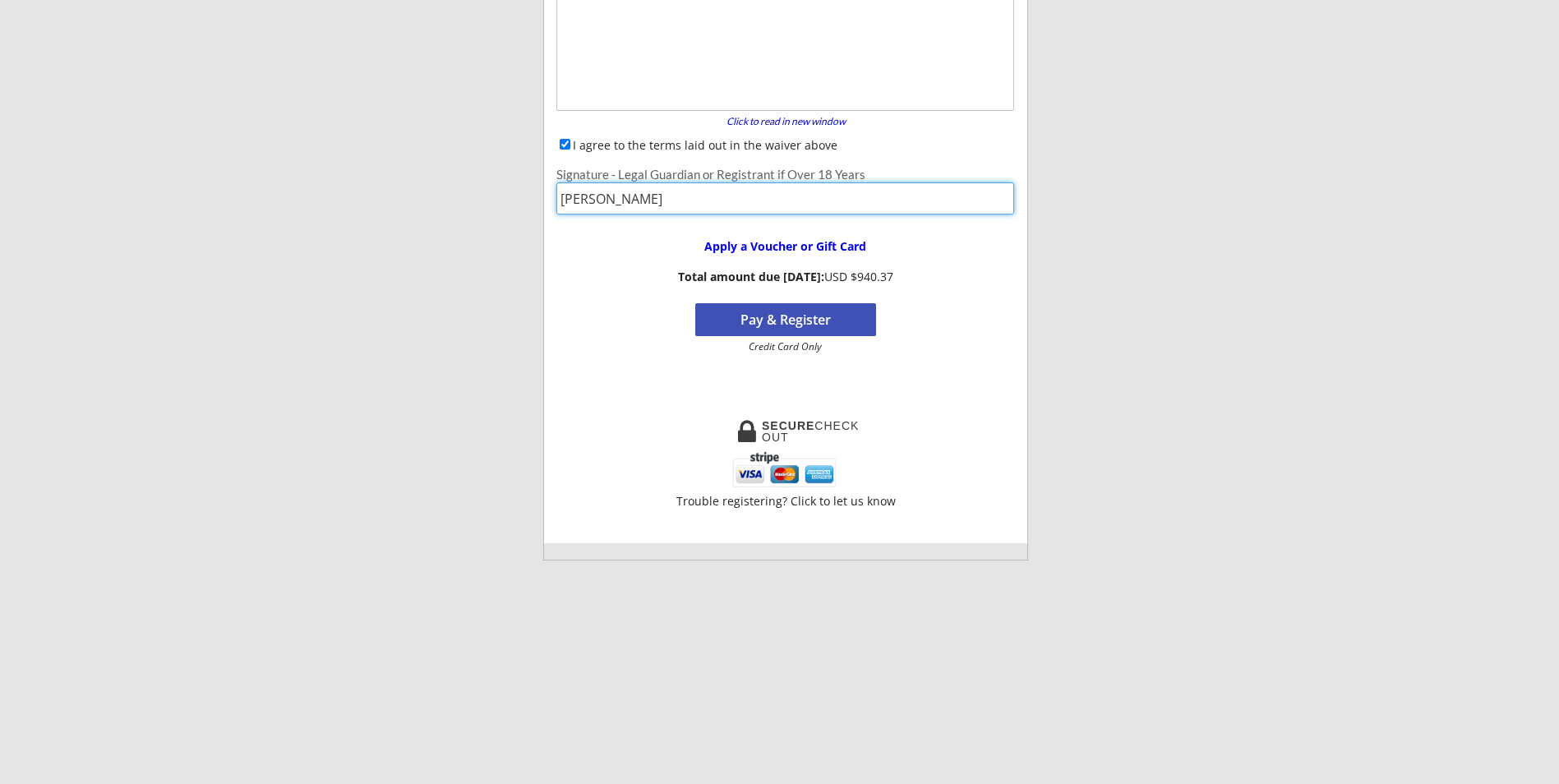
scroll to position [0, 0]
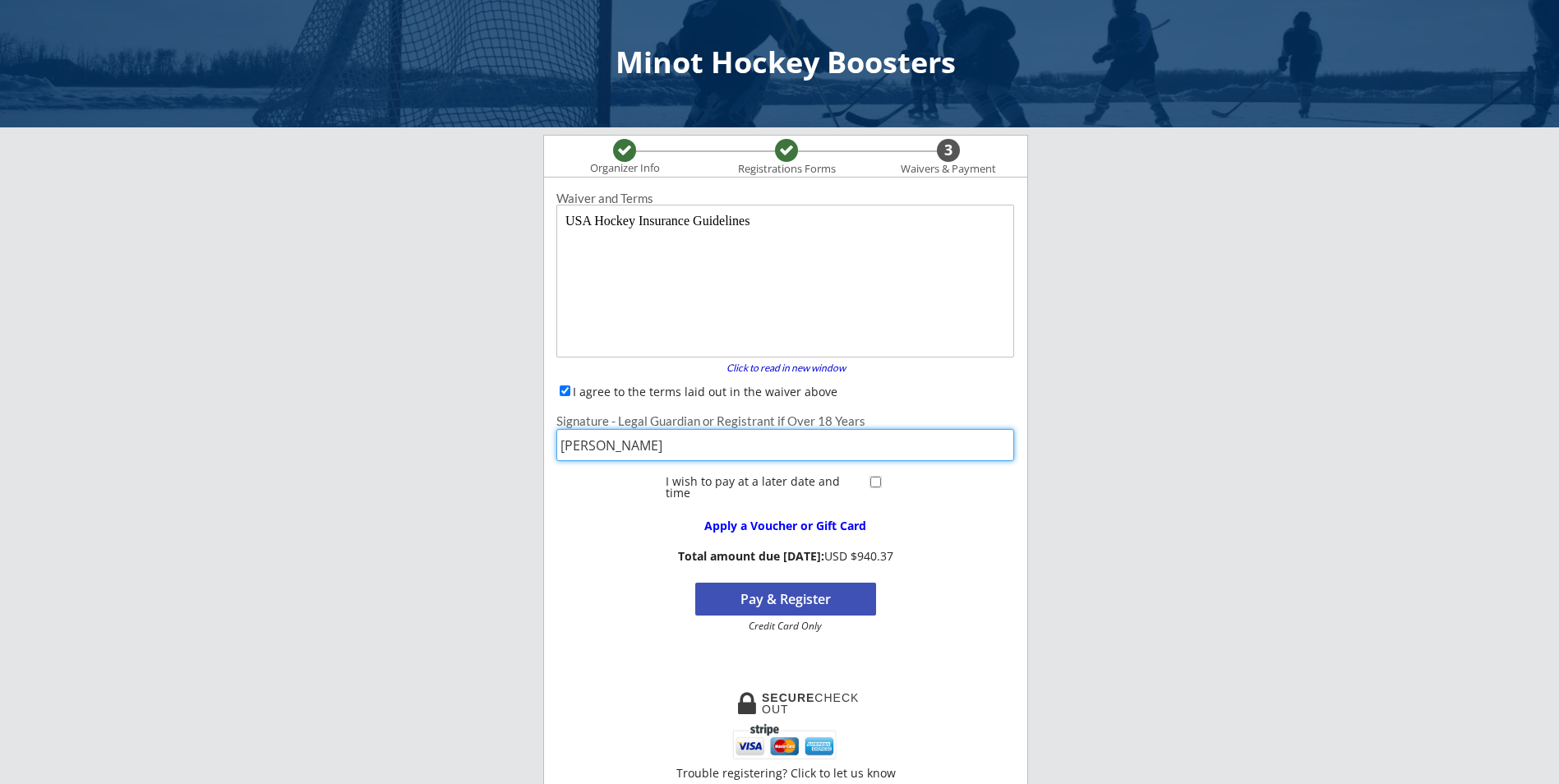
click at [877, 483] on input "checkbox" at bounding box center [876, 482] width 10 height 10
checkbox input "true"
click at [720, 603] on button "Register" at bounding box center [786, 599] width 181 height 33
